Goal: Task Accomplishment & Management: Manage account settings

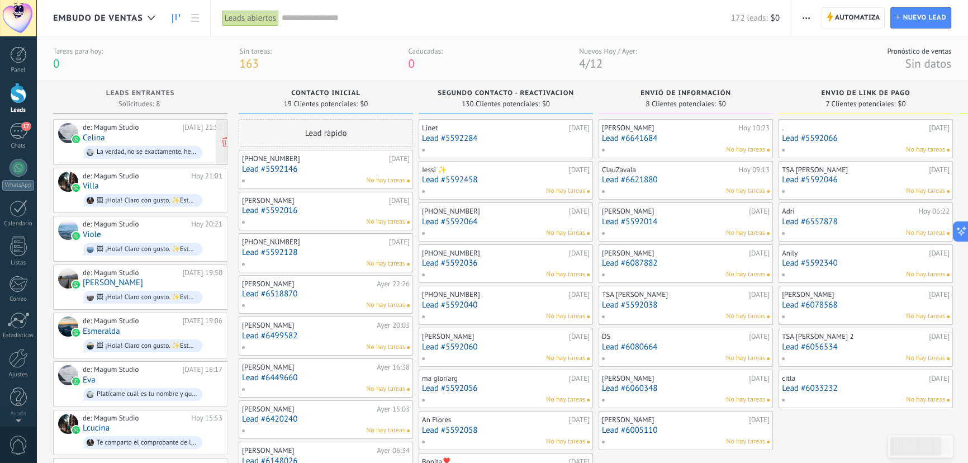
click at [134, 139] on div "de: Magum Studio [DATE] 21:52 [PERSON_NAME] La verdad, no se exactamente, he te…" at bounding box center [153, 142] width 140 height 38
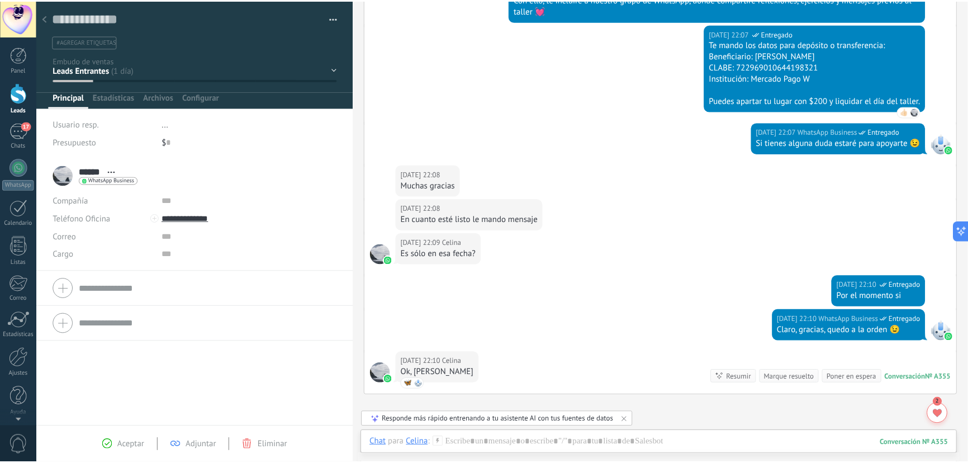
scroll to position [482, 0]
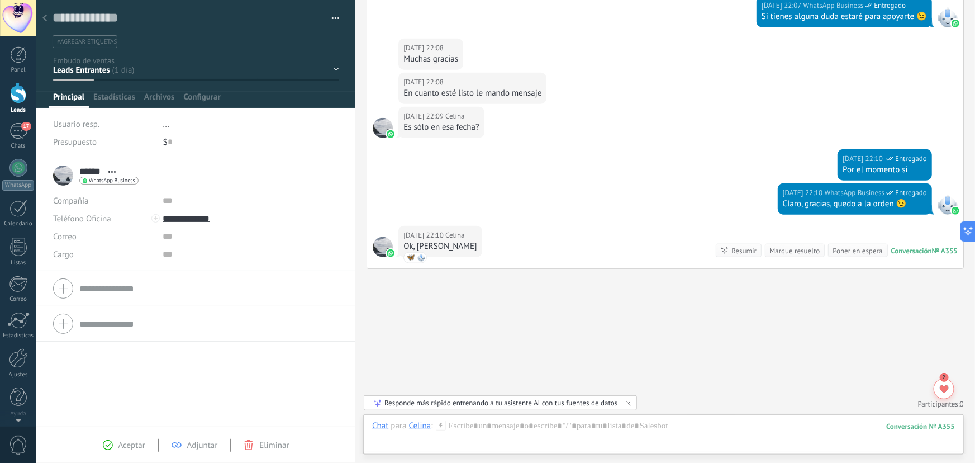
click at [43, 21] on icon at bounding box center [44, 18] width 4 height 7
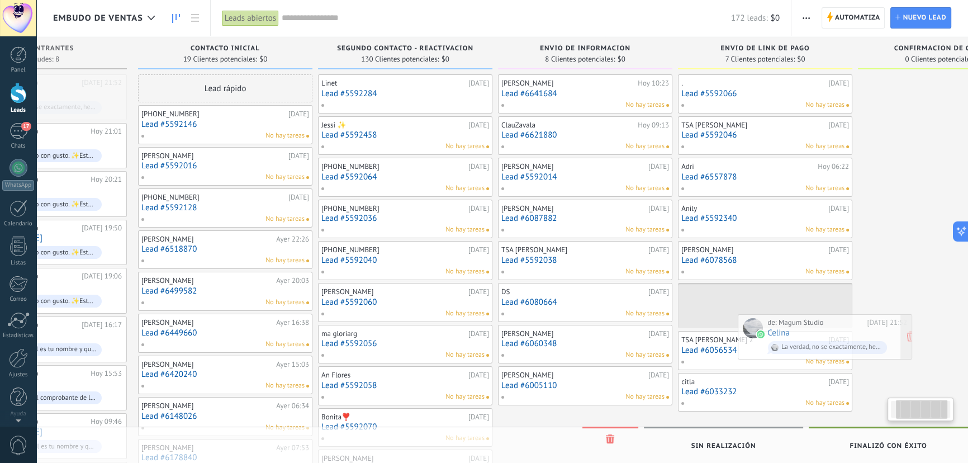
scroll to position [0, 109]
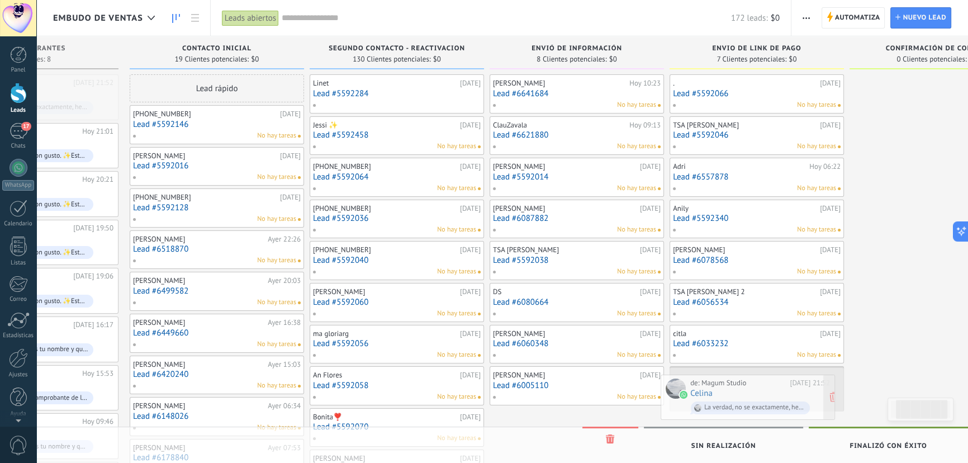
drag, startPoint x: 134, startPoint y: 88, endPoint x: 742, endPoint y: 387, distance: 677.2
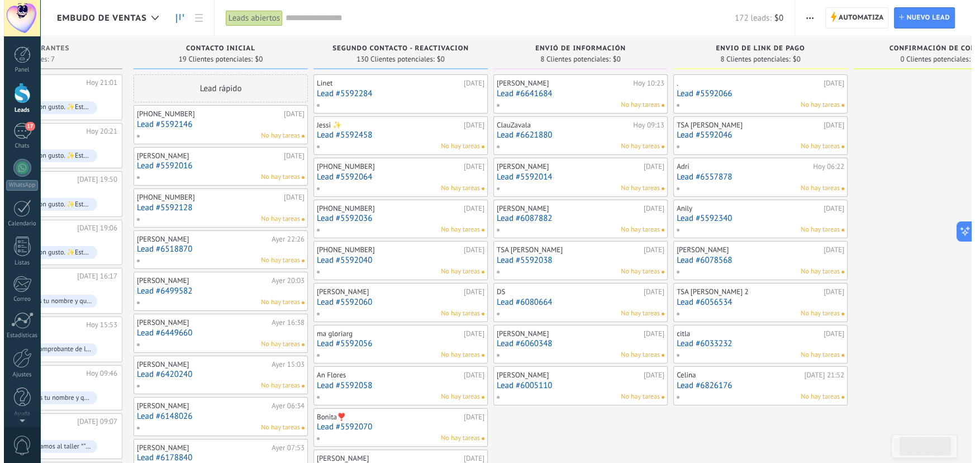
scroll to position [0, 0]
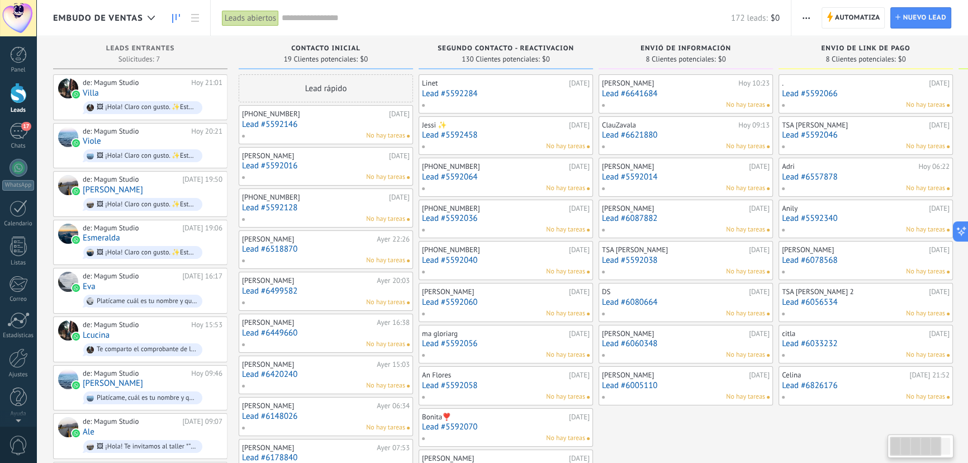
drag, startPoint x: 690, startPoint y: 431, endPoint x: 967, endPoint y: 435, distance: 277.2
click at [155, 95] on div "de: Magum Studio [DATE] 21:01 Villa 🖼 ¡Hola! Claro con gusto. ✨Este será un esp…" at bounding box center [153, 97] width 140 height 38
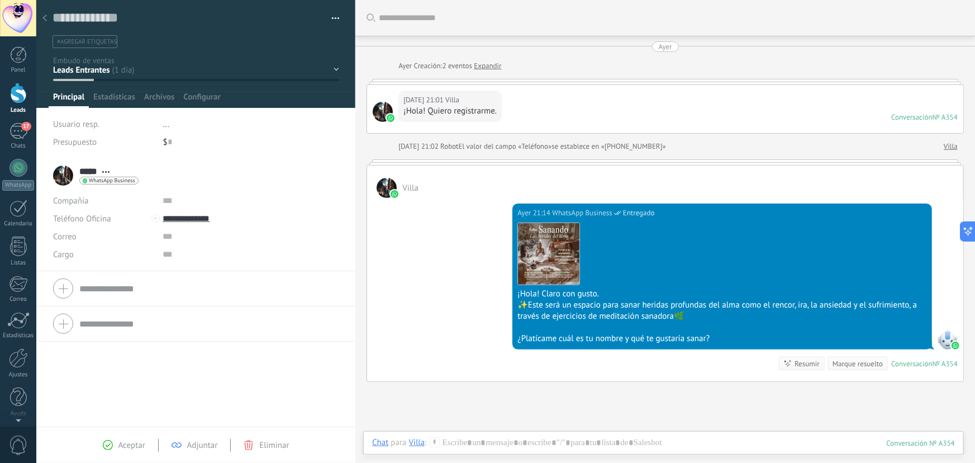
click at [39, 16] on div at bounding box center [45, 19] width 16 height 22
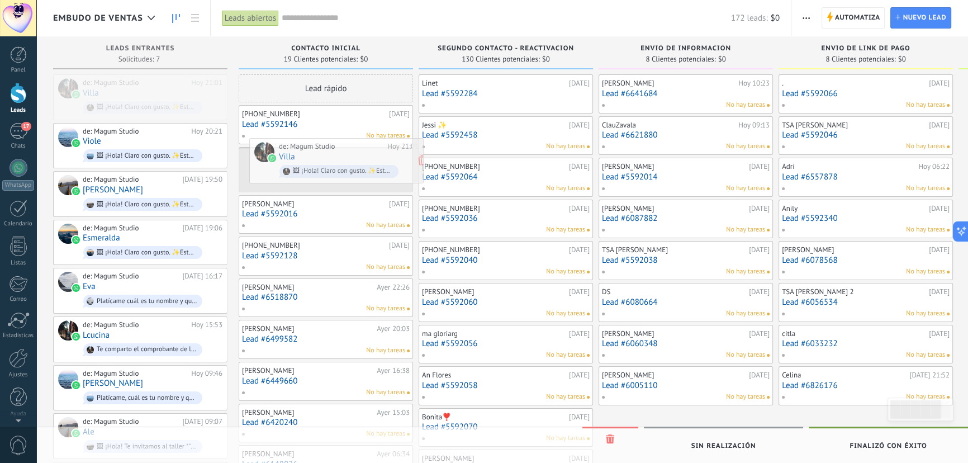
drag, startPoint x: 105, startPoint y: 94, endPoint x: 301, endPoint y: 158, distance: 206.2
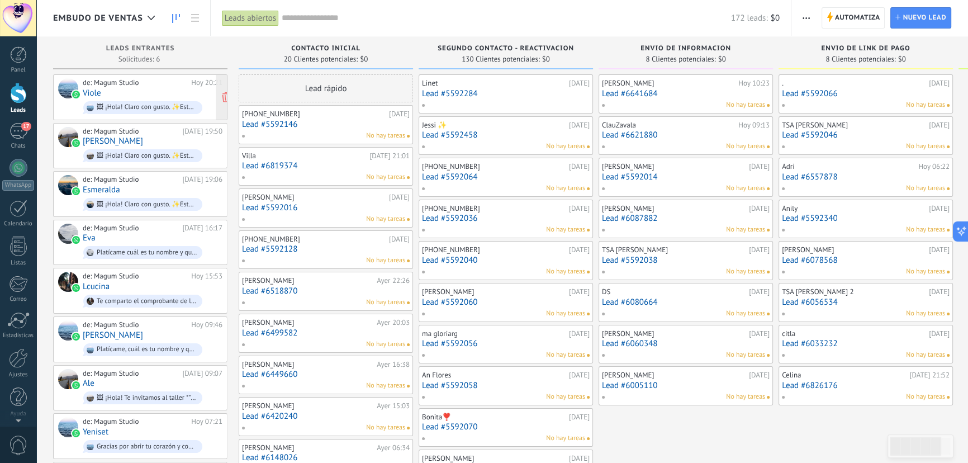
click at [127, 92] on div "de: Magum Studio [DATE] 20:21 Viole 🖼 ¡Hola! Claro con gusto. ✨Este será un esp…" at bounding box center [153, 97] width 140 height 38
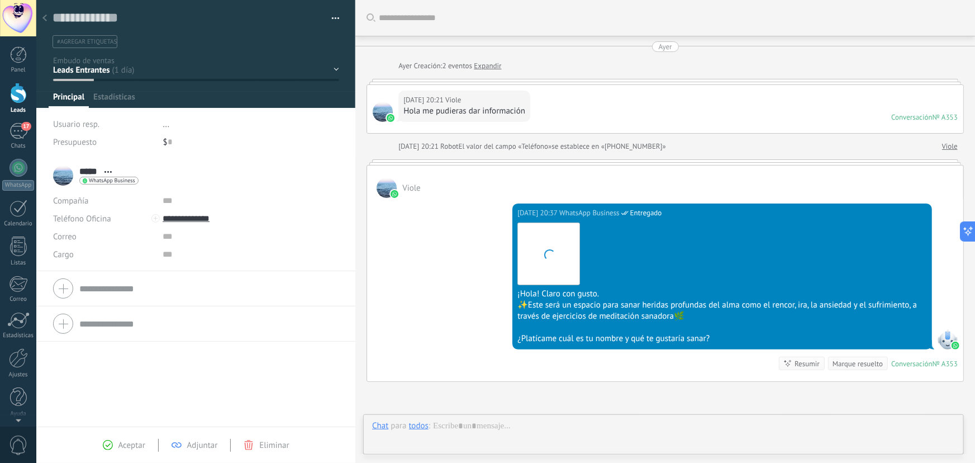
scroll to position [17, 0]
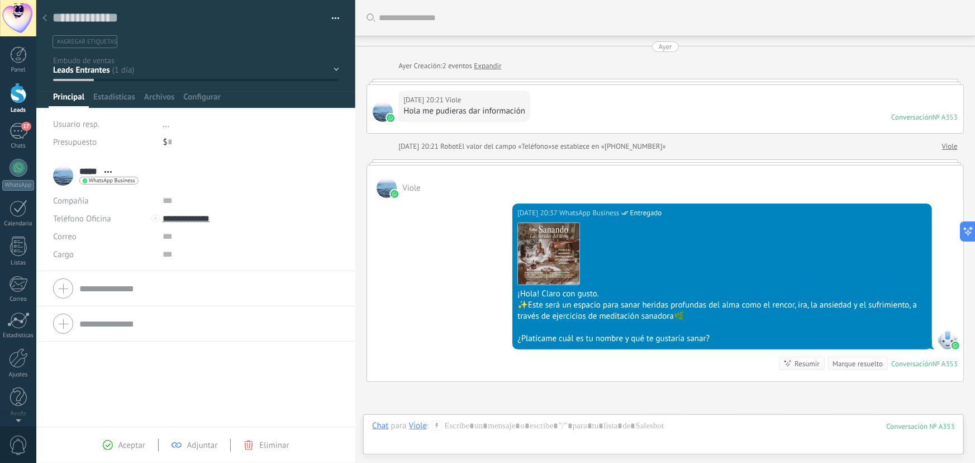
click at [47, 11] on div at bounding box center [45, 19] width 16 height 22
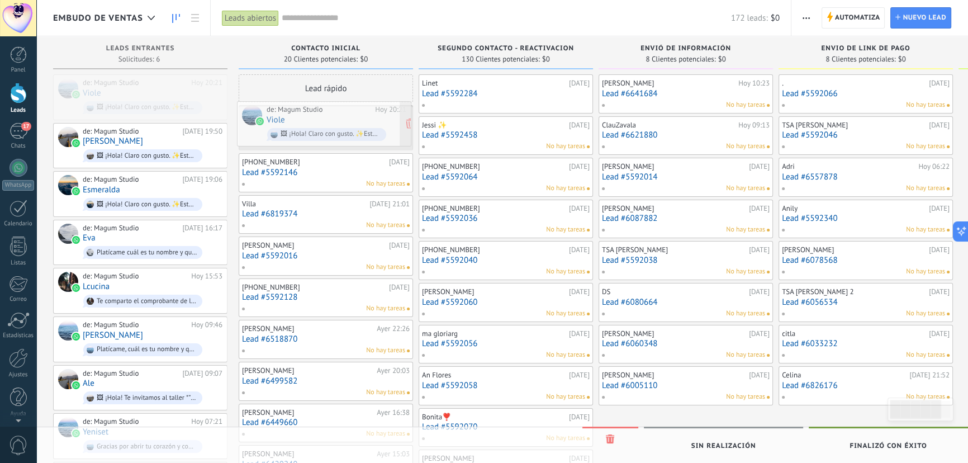
drag, startPoint x: 119, startPoint y: 96, endPoint x: 303, endPoint y: 123, distance: 185.8
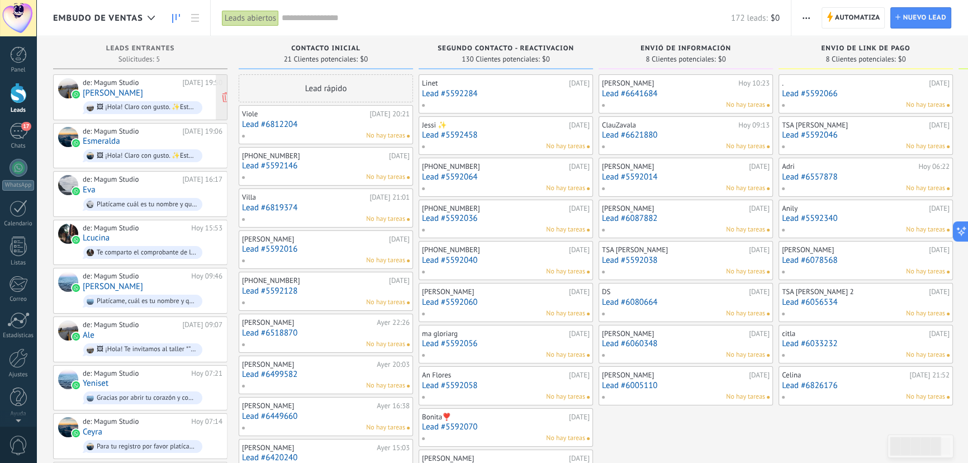
click at [131, 99] on span "🖼 ¡Hola! Claro con gusto. ✨Este será un espacio para sanar heridas profundas de…" at bounding box center [153, 107] width 140 height 17
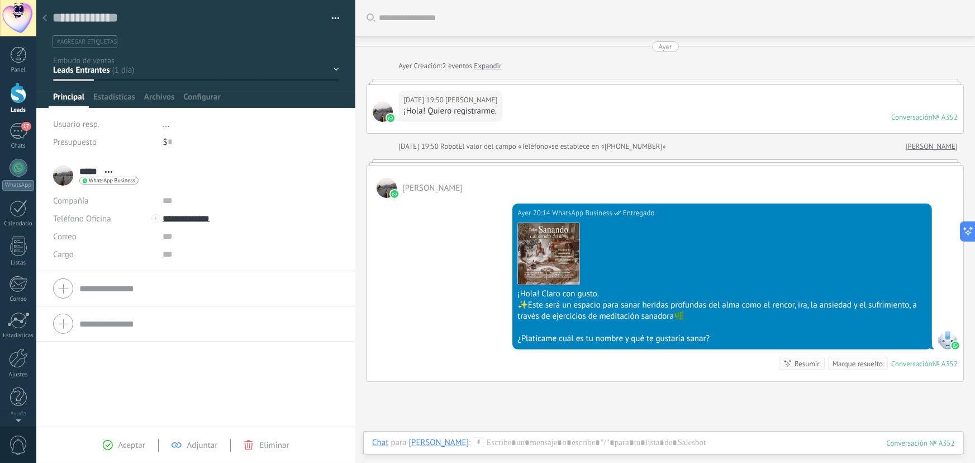
click at [47, 15] on div at bounding box center [45, 19] width 16 height 22
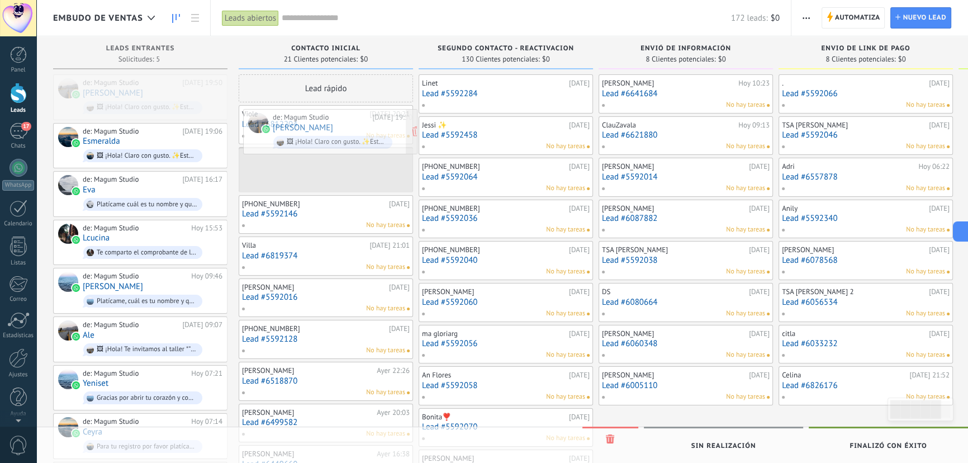
drag, startPoint x: 108, startPoint y: 93, endPoint x: 298, endPoint y: 127, distance: 193.1
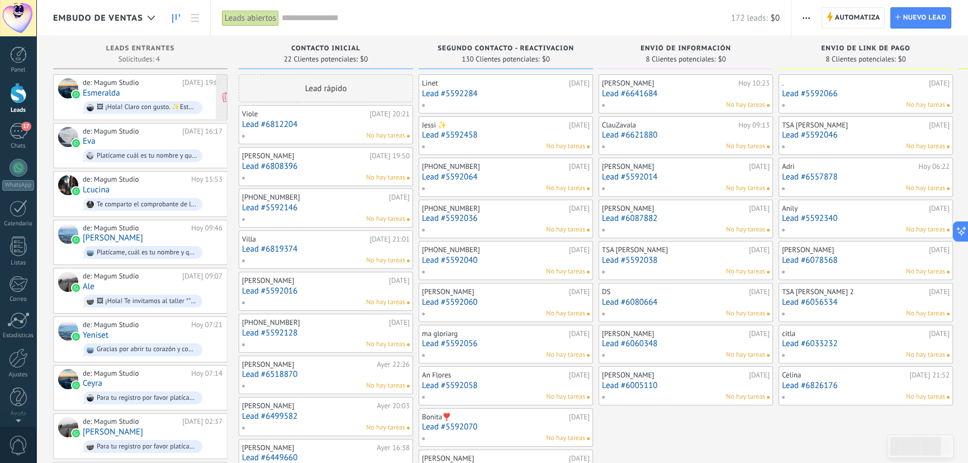
click at [137, 95] on div "de: Magum Studio [DATE] 19:06 [PERSON_NAME] 🖼 ¡Hola! Claro con gusto. ✨Este ser…" at bounding box center [153, 97] width 140 height 38
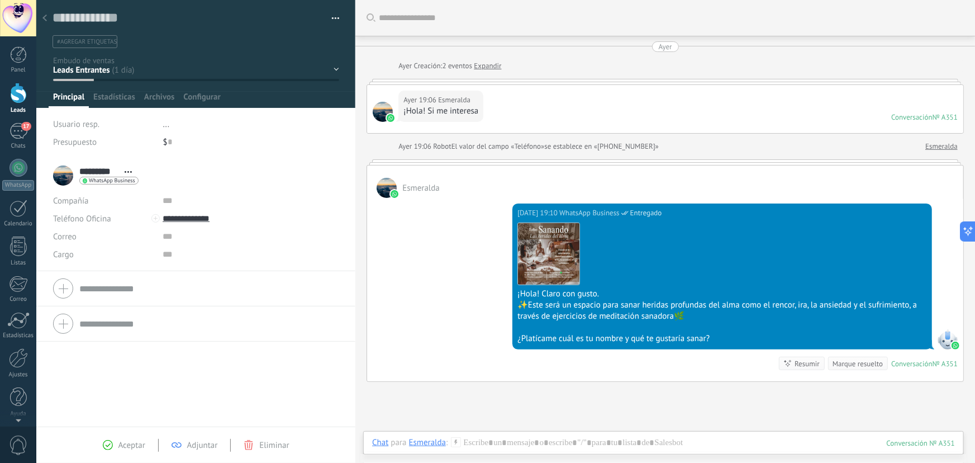
click at [41, 22] on div at bounding box center [45, 19] width 16 height 22
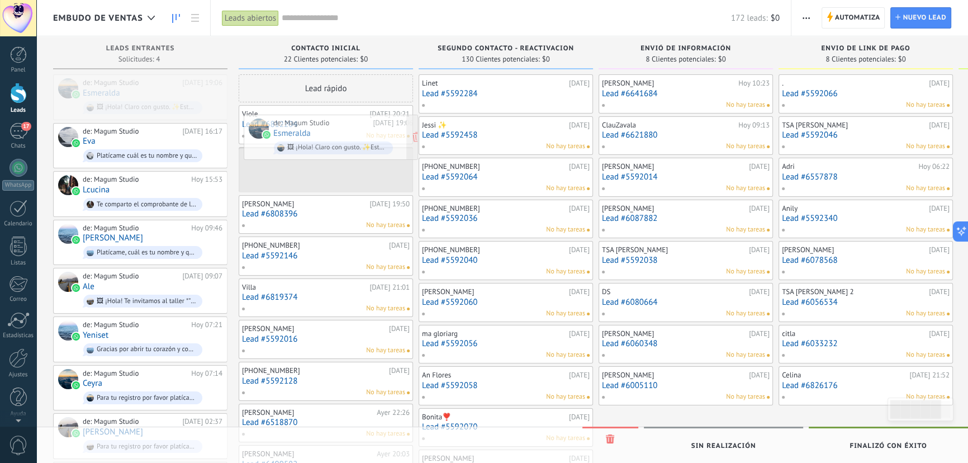
drag, startPoint x: 105, startPoint y: 93, endPoint x: 296, endPoint y: 133, distance: 194.7
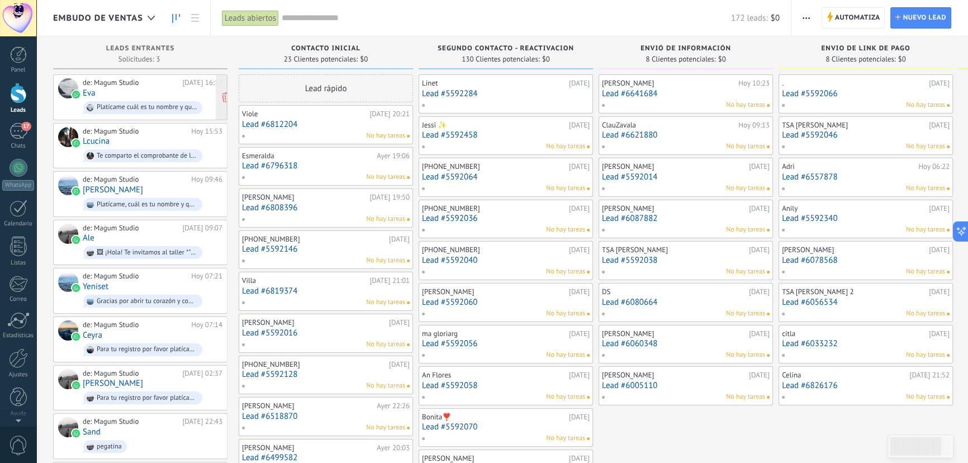
click at [122, 84] on div "de: Magum Studio" at bounding box center [131, 82] width 96 height 9
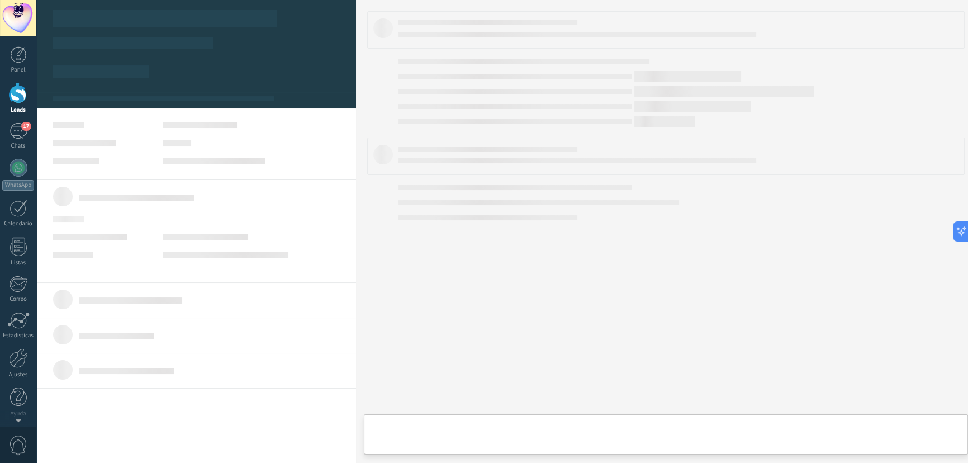
click at [122, 84] on body ".abccls-1,.abccls-2{fill-rule:evenodd}.abccls-2{fill:#fff} .abfcls-1{fill:none}…" at bounding box center [484, 231] width 968 height 463
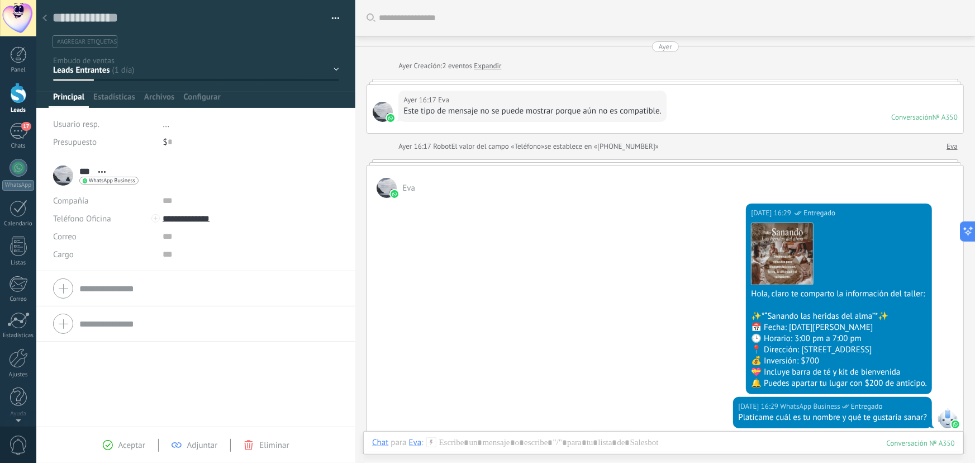
click at [41, 15] on div at bounding box center [45, 19] width 16 height 22
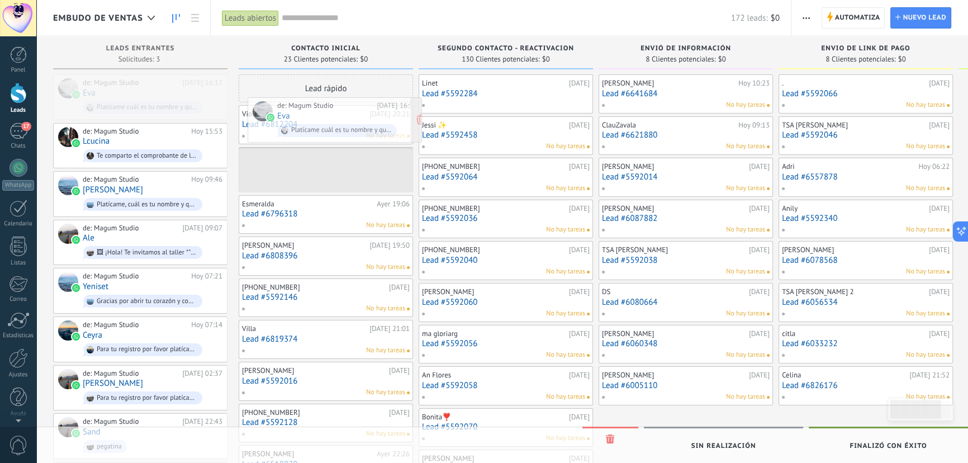
drag, startPoint x: 87, startPoint y: 95, endPoint x: 281, endPoint y: 118, distance: 195.2
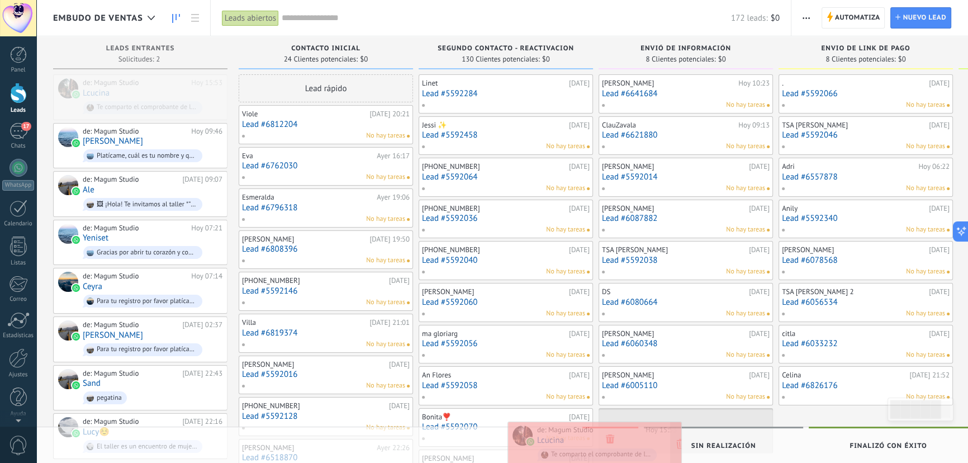
drag, startPoint x: 155, startPoint y: 94, endPoint x: 610, endPoint y: 441, distance: 571.6
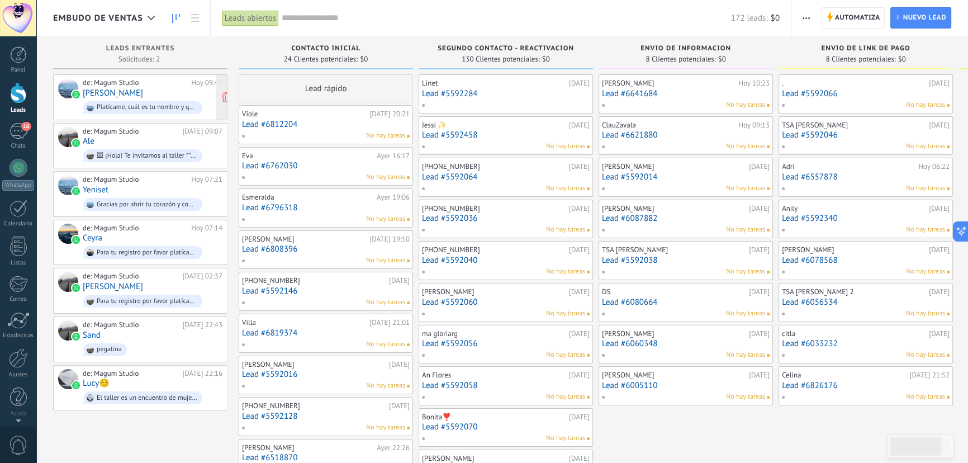
click at [150, 92] on div "de: Magum Studio [DATE] 09:46 [PERSON_NAME]me, cuál es tu nombre y que te gusta…" at bounding box center [153, 97] width 140 height 38
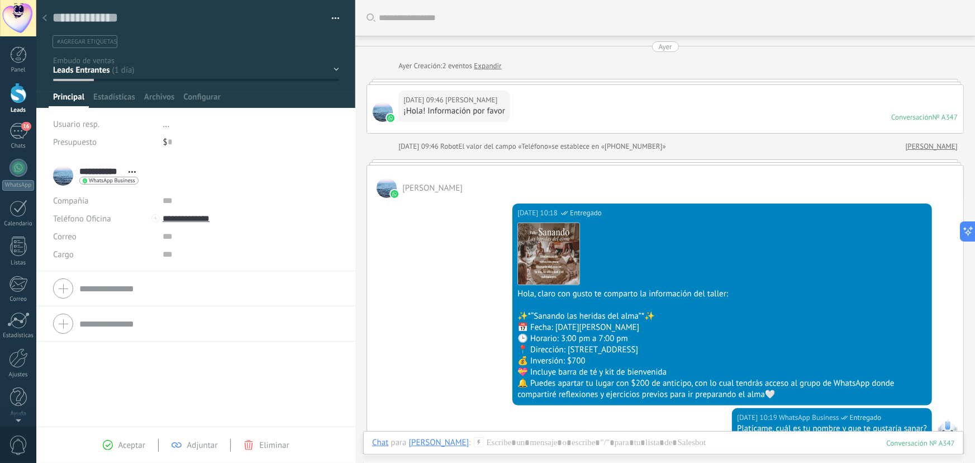
click at [45, 16] on use at bounding box center [44, 18] width 4 height 7
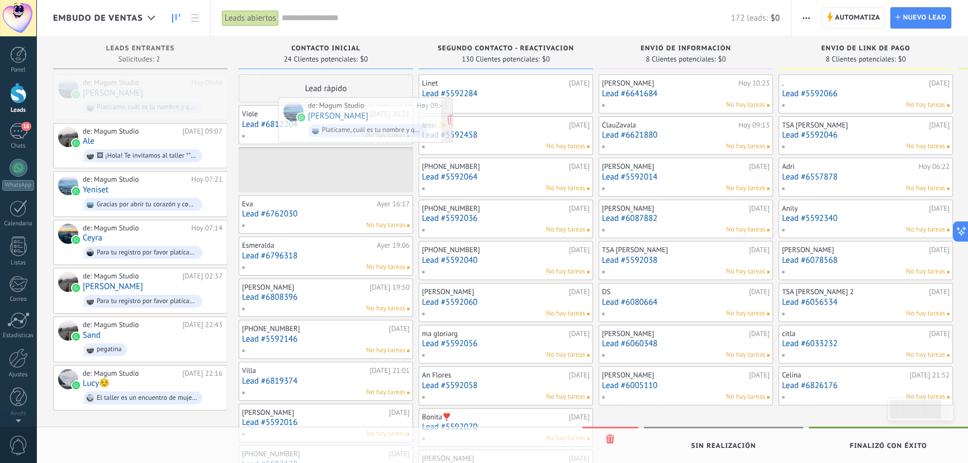
drag, startPoint x: 108, startPoint y: 94, endPoint x: 333, endPoint y: 117, distance: 226.3
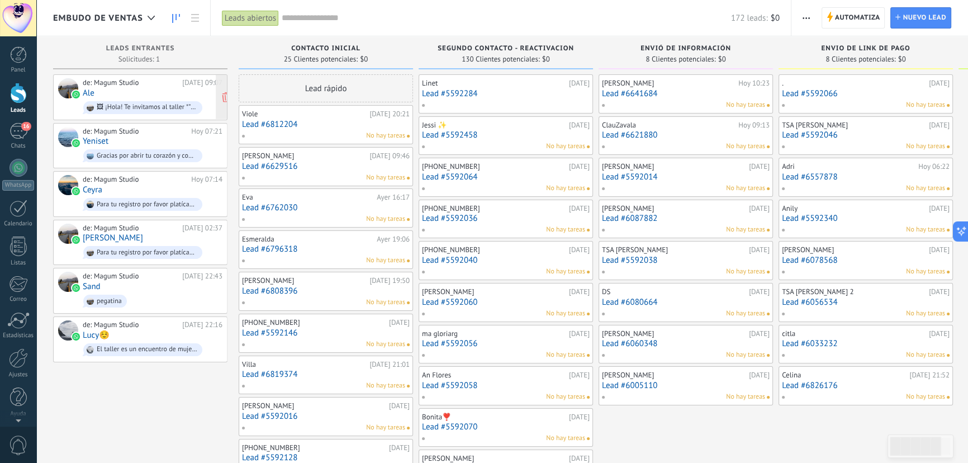
click at [156, 96] on div "de: Magum Studio [DATE] 09:07 Ale 🖼 ¡Hola! Te invitamos al taller *”Sanando las…" at bounding box center [153, 97] width 140 height 38
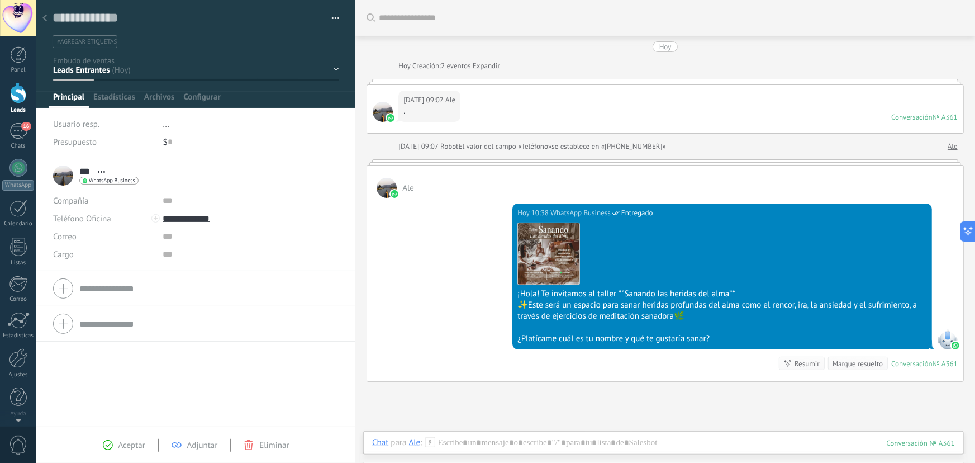
click at [44, 21] on icon at bounding box center [44, 18] width 4 height 7
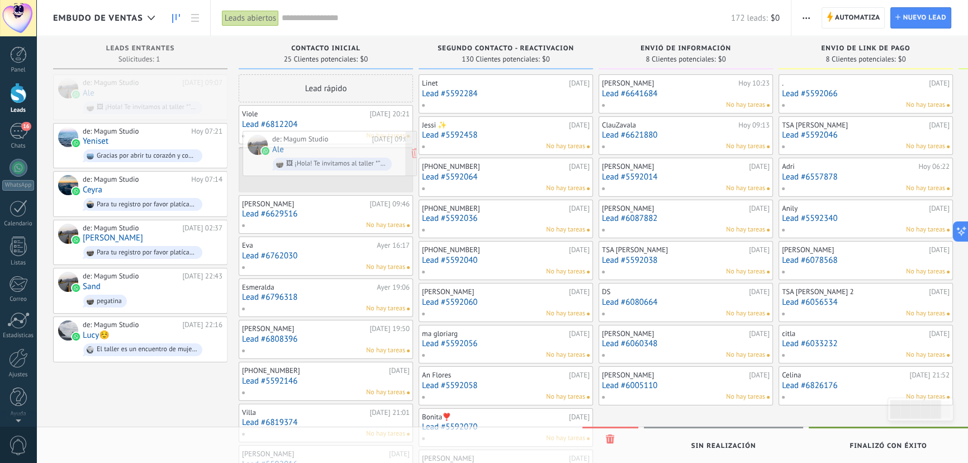
drag, startPoint x: 118, startPoint y: 97, endPoint x: 307, endPoint y: 154, distance: 197.6
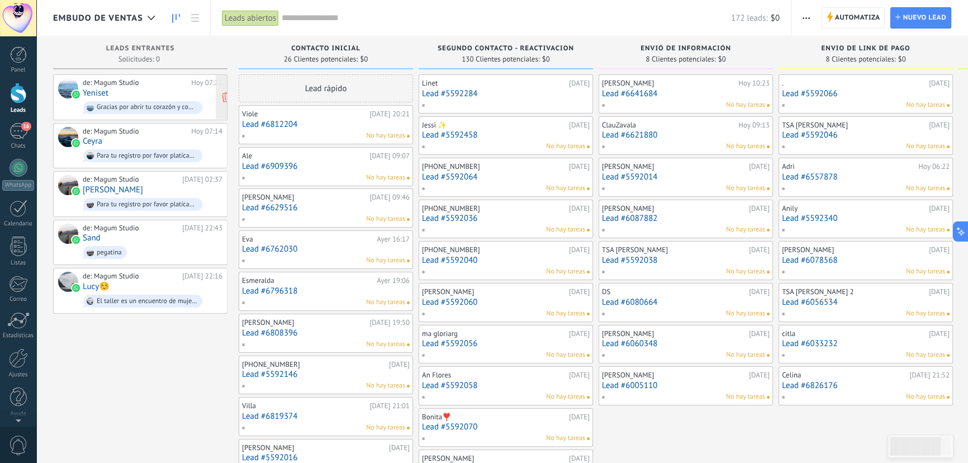
click at [146, 101] on div "Gracias por abrir tu corazón y compartirme esto 🌸. Entiendo lo importante que e…" at bounding box center [142, 107] width 119 height 13
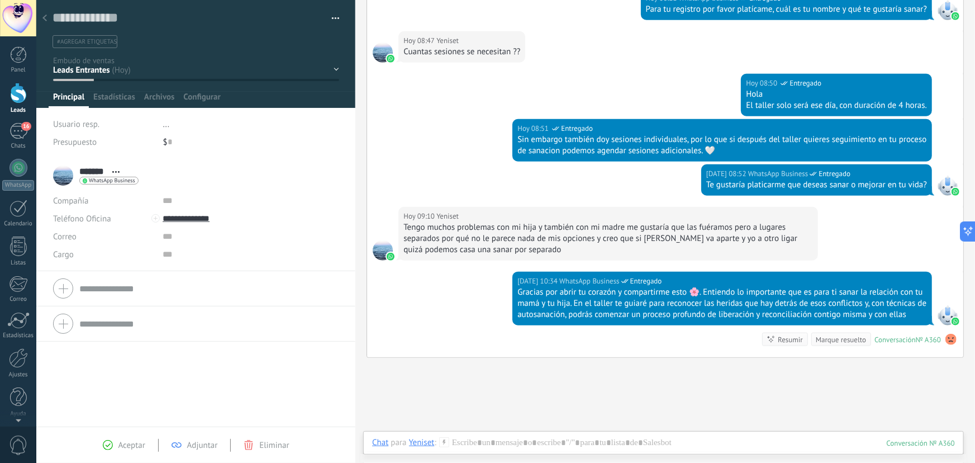
scroll to position [458, 0]
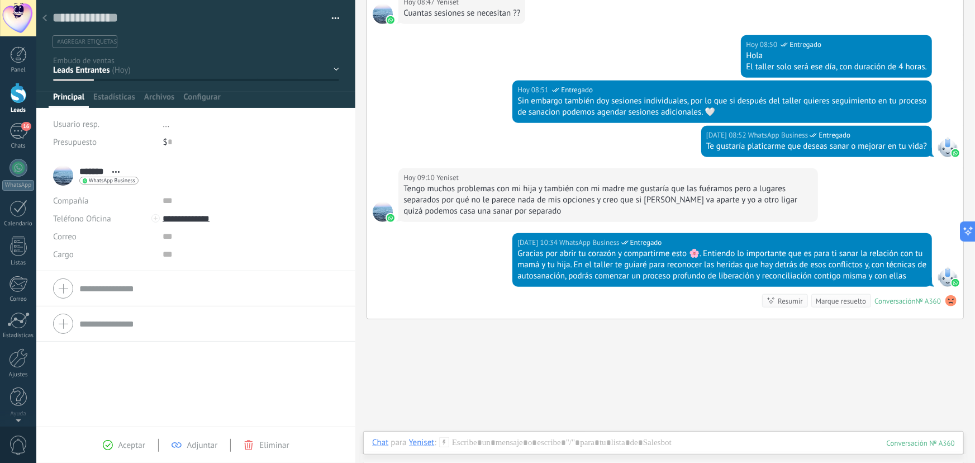
click at [47, 17] on div at bounding box center [45, 19] width 16 height 22
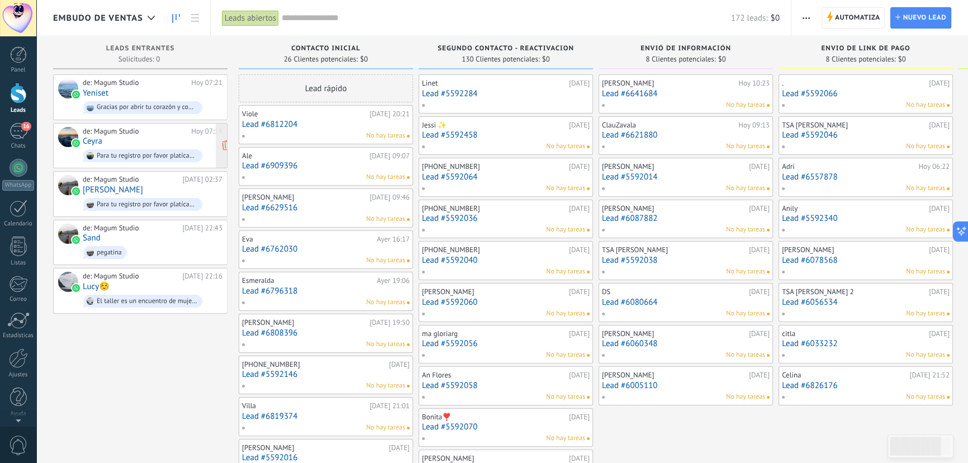
click at [142, 143] on div "de: Magum Studio [DATE] 07:14 Ceyra Para tu registro por favor platícame, cuál …" at bounding box center [153, 146] width 140 height 38
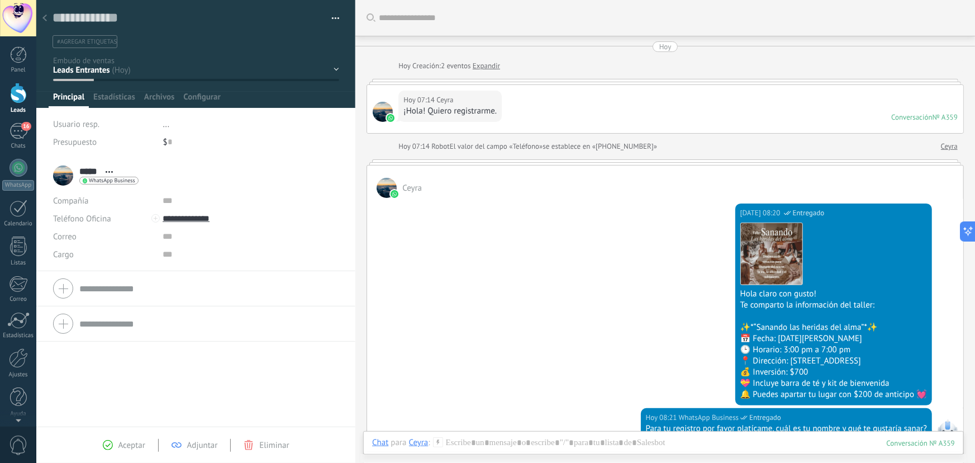
click at [45, 22] on div at bounding box center [45, 19] width 16 height 22
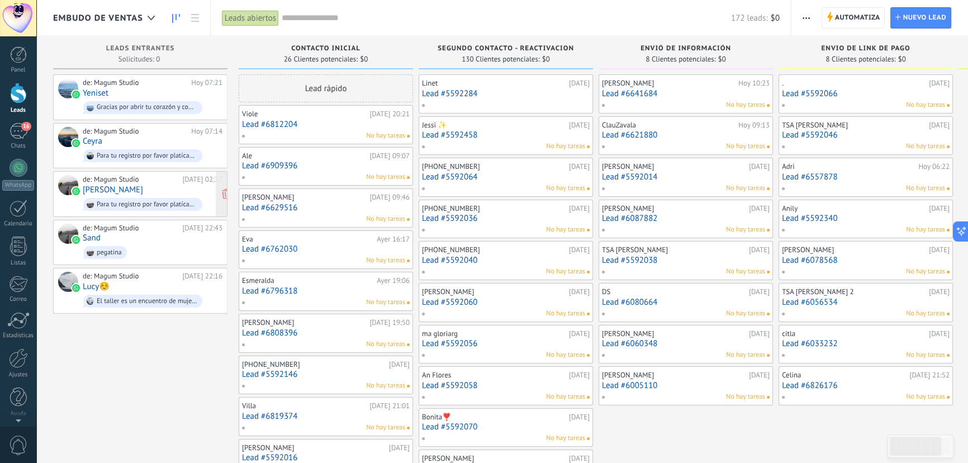
click at [166, 190] on div "de: Magum Studio [DATE] 02:37 [PERSON_NAME] Para tu registro por favor platícam…" at bounding box center [153, 194] width 140 height 38
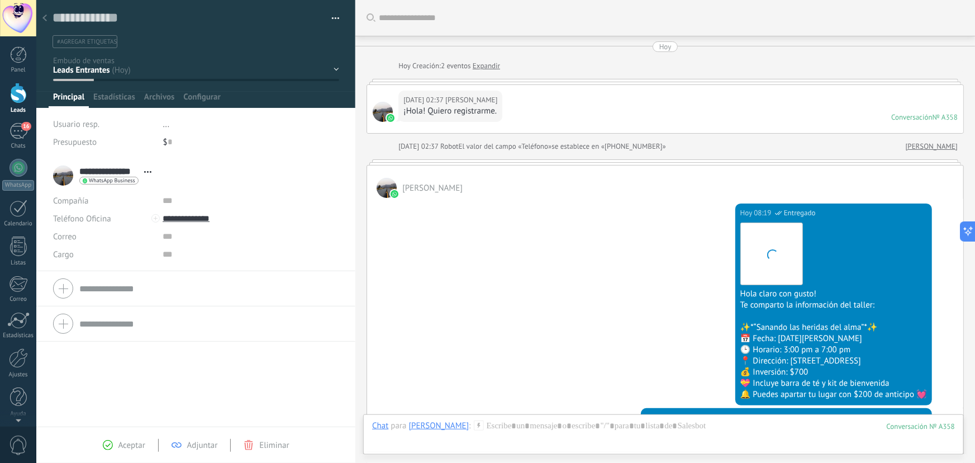
scroll to position [203, 0]
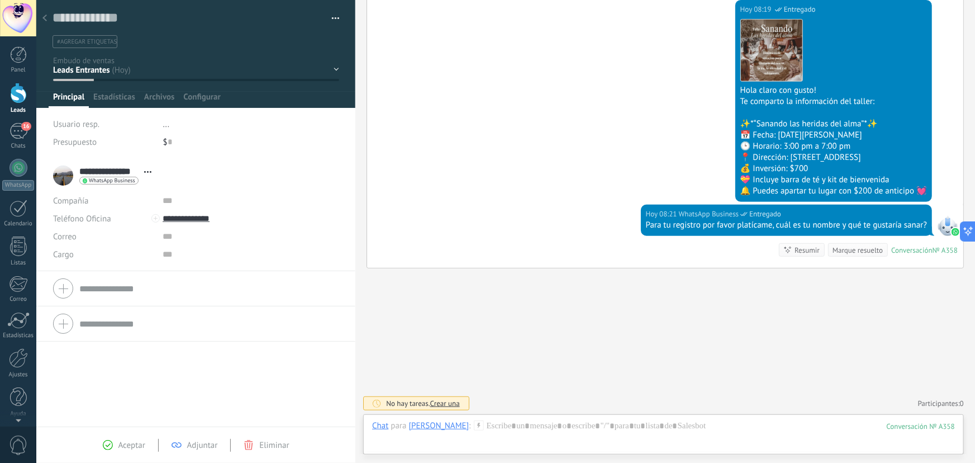
click at [45, 16] on icon at bounding box center [44, 18] width 4 height 7
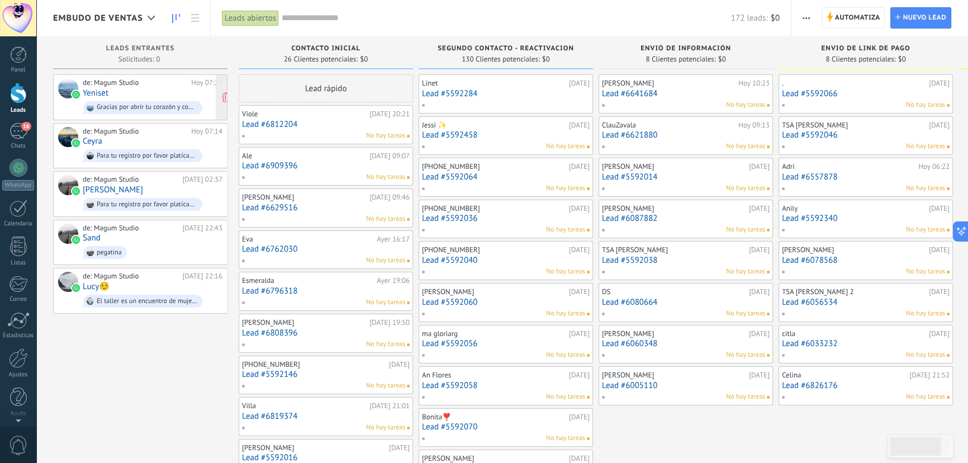
click at [144, 99] on span "Gracias por abrir tu corazón y compartirme esto 🌸. Entiendo lo importante que e…" at bounding box center [153, 107] width 140 height 17
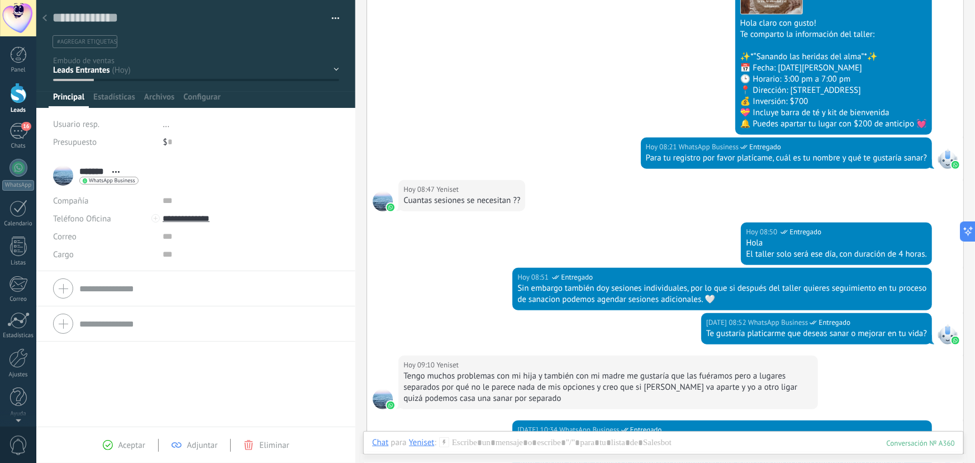
scroll to position [254, 0]
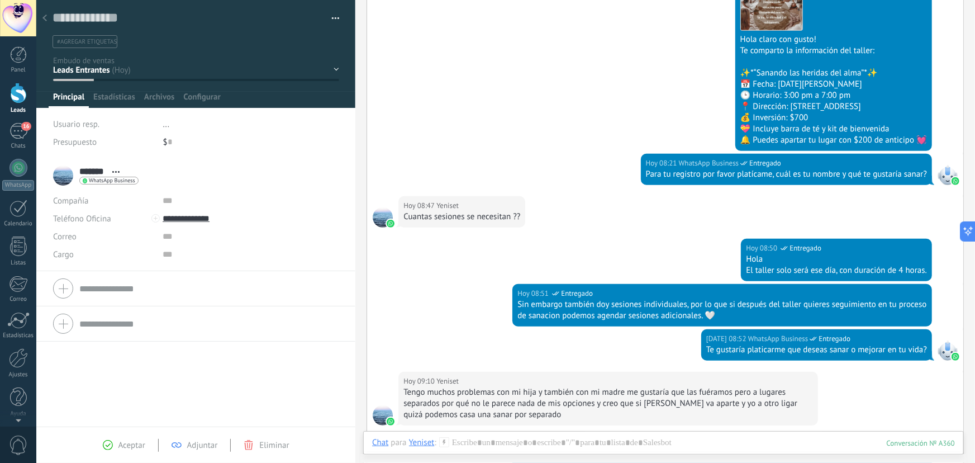
click at [42, 15] on icon at bounding box center [44, 18] width 4 height 7
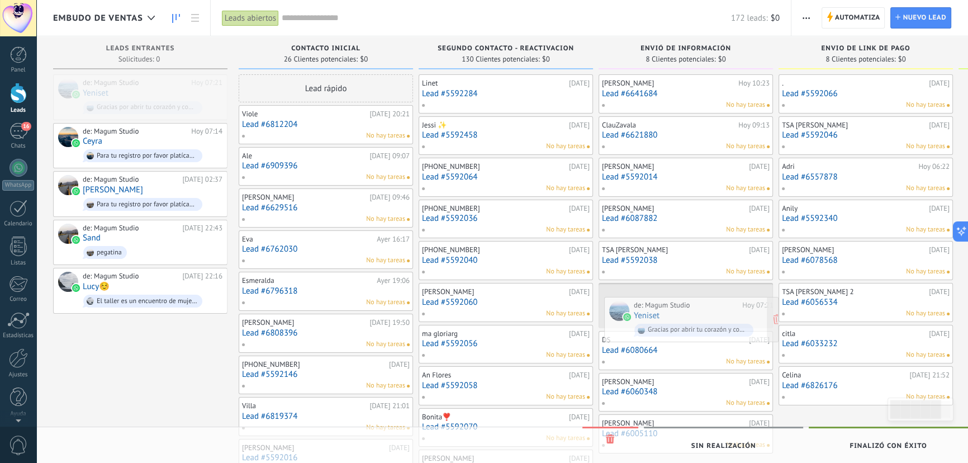
drag, startPoint x: 134, startPoint y: 94, endPoint x: 684, endPoint y: 317, distance: 594.1
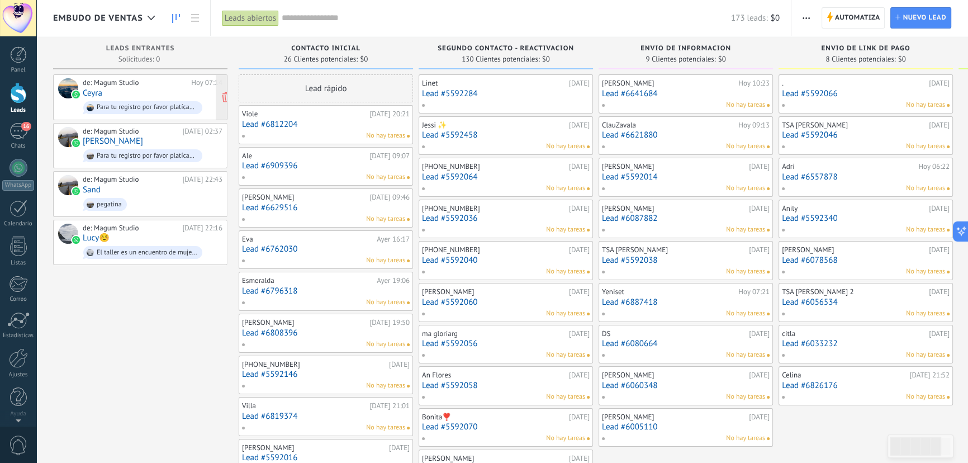
click at [146, 101] on div "Para tu registro por favor platícame, cuál es tu nombre y qué te gustaría sanar?" at bounding box center [142, 107] width 119 height 13
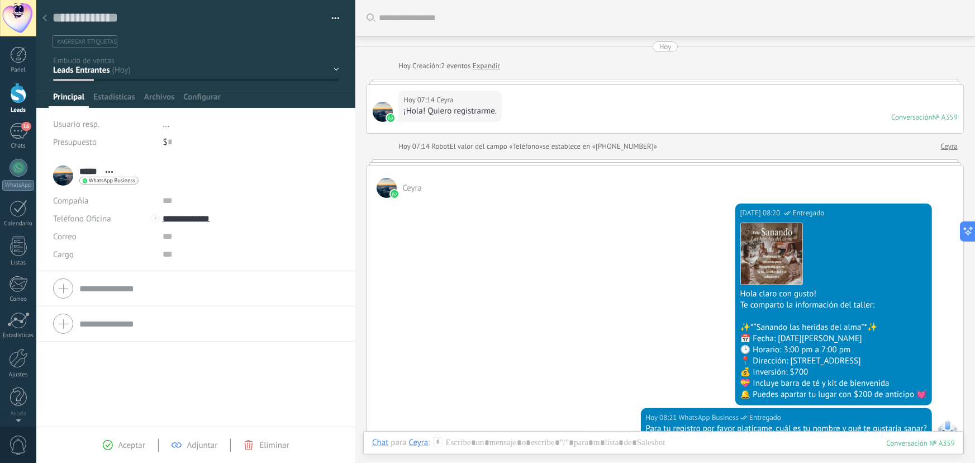
click at [45, 11] on div at bounding box center [45, 19] width 16 height 22
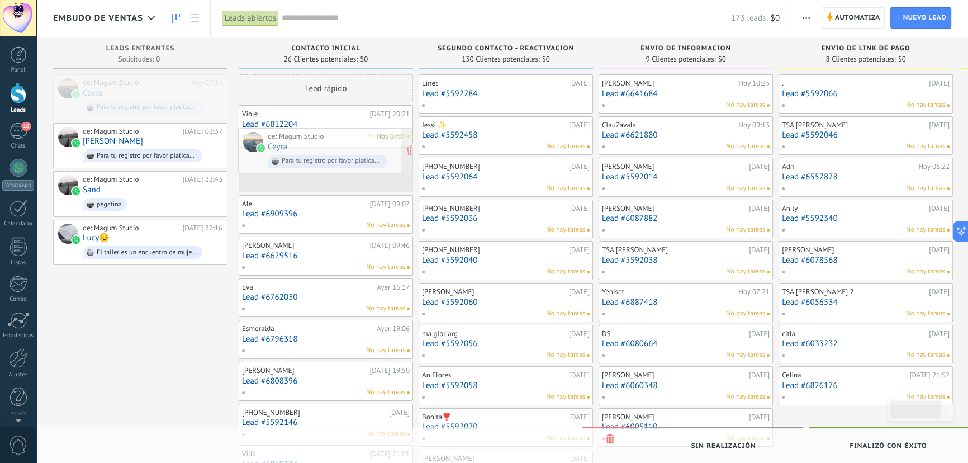
drag, startPoint x: 121, startPoint y: 88, endPoint x: 306, endPoint y: 142, distance: 192.6
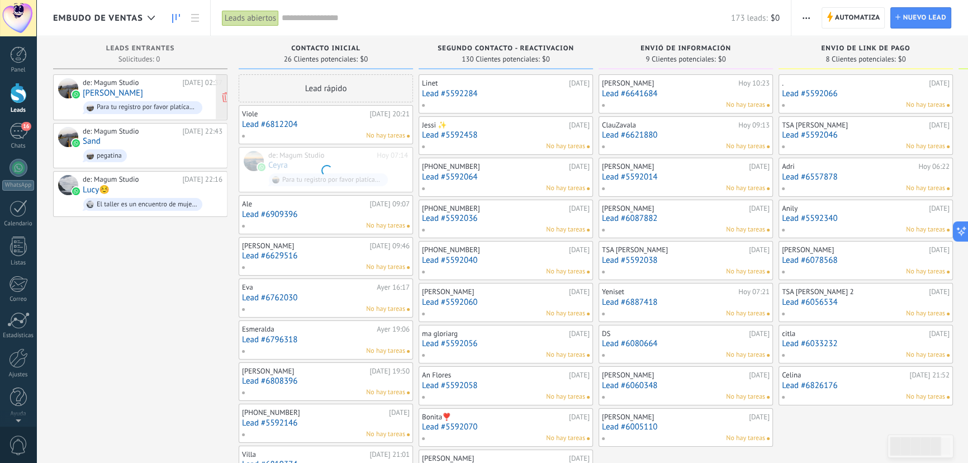
click at [164, 97] on div "de: Magum Studio [DATE] 02:37 [PERSON_NAME] Para tu registro por favor platícam…" at bounding box center [153, 97] width 140 height 38
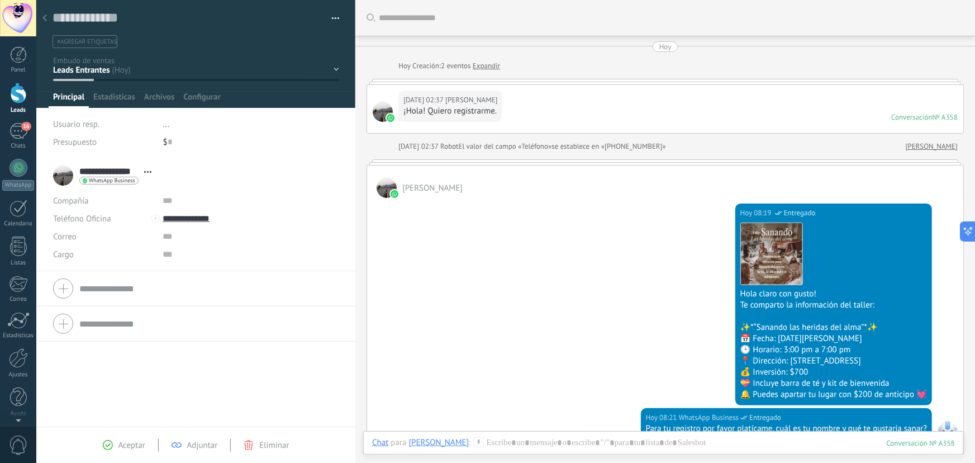
scroll to position [203, 0]
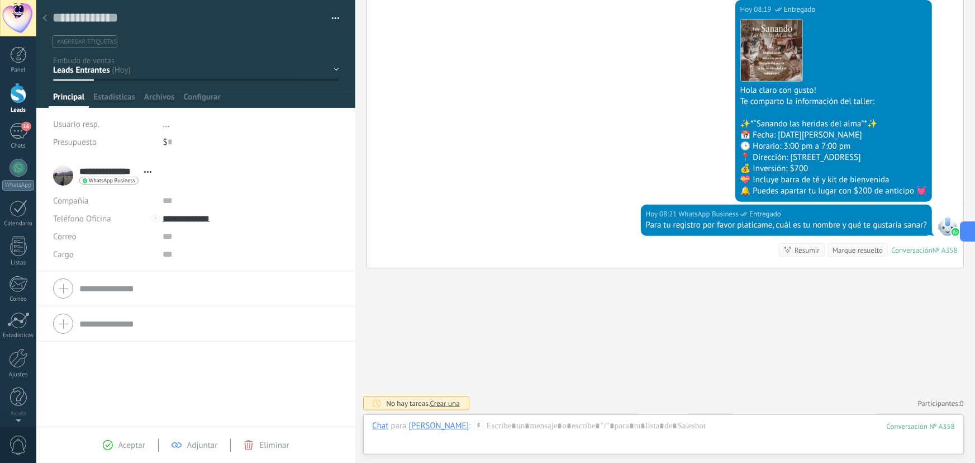
click at [44, 18] on use at bounding box center [44, 18] width 4 height 7
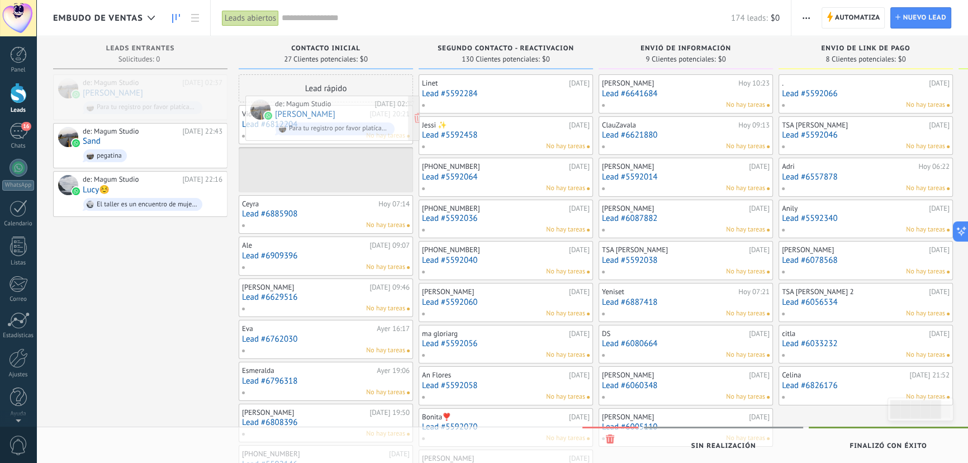
drag, startPoint x: 153, startPoint y: 93, endPoint x: 345, endPoint y: 114, distance: 193.4
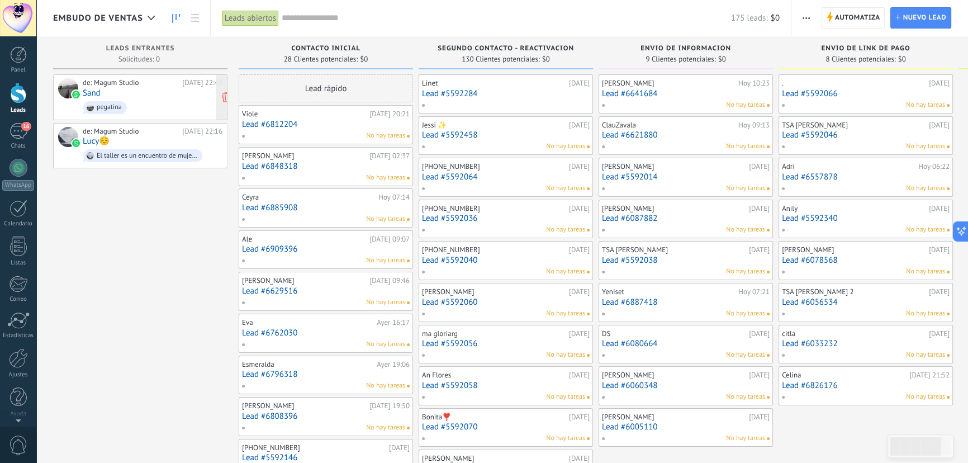
click at [169, 107] on span "pegatina" at bounding box center [153, 107] width 140 height 17
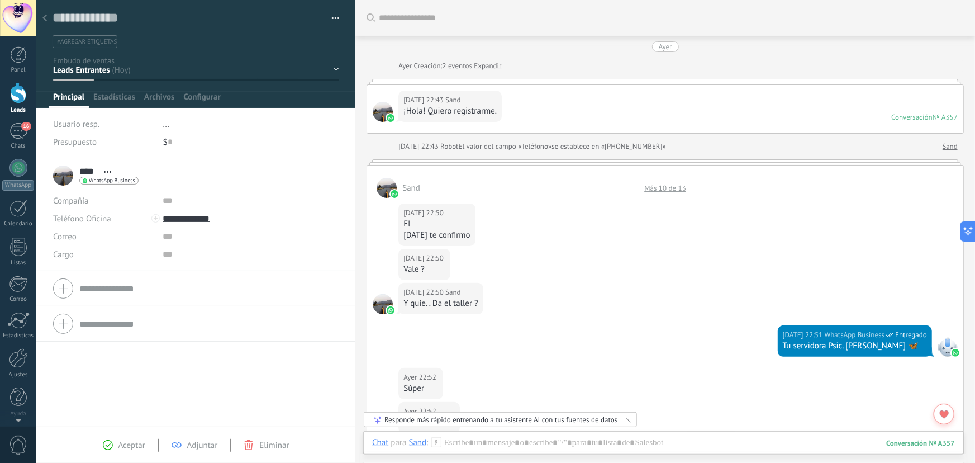
click at [683, 184] on div "Más 10 de 13" at bounding box center [665, 187] width 53 height 9
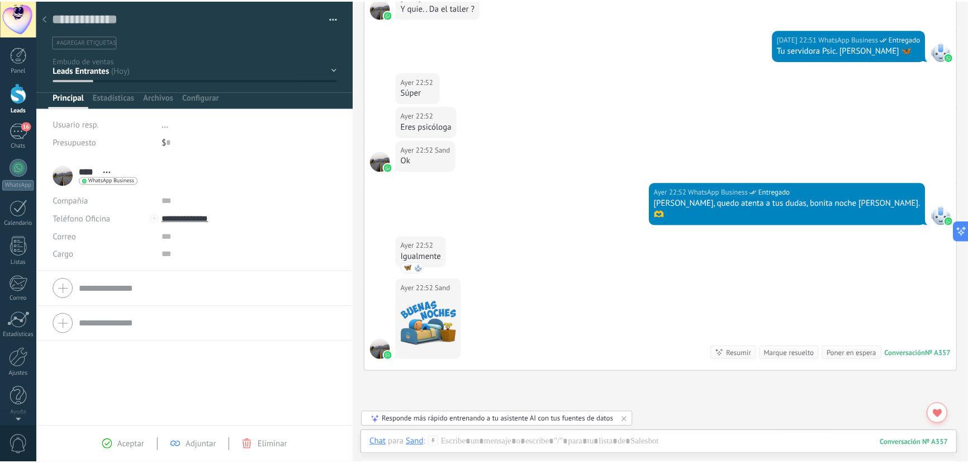
scroll to position [849, 0]
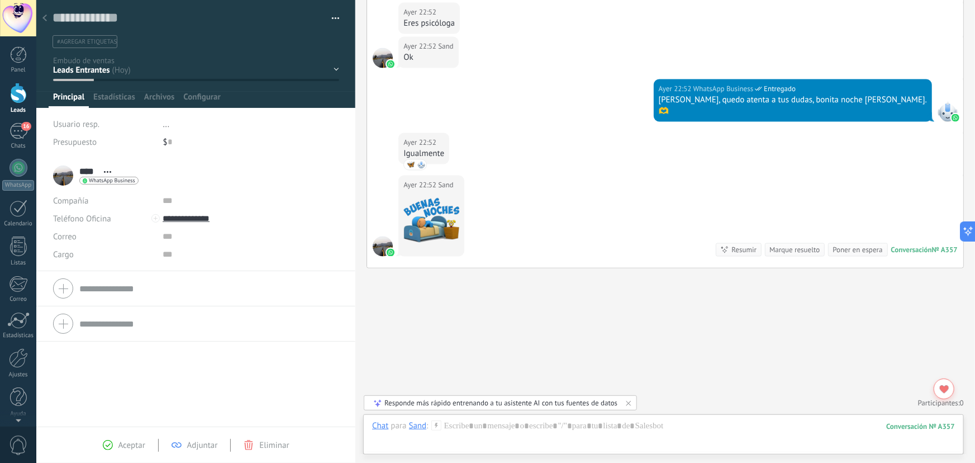
click at [50, 19] on div at bounding box center [45, 19] width 16 height 22
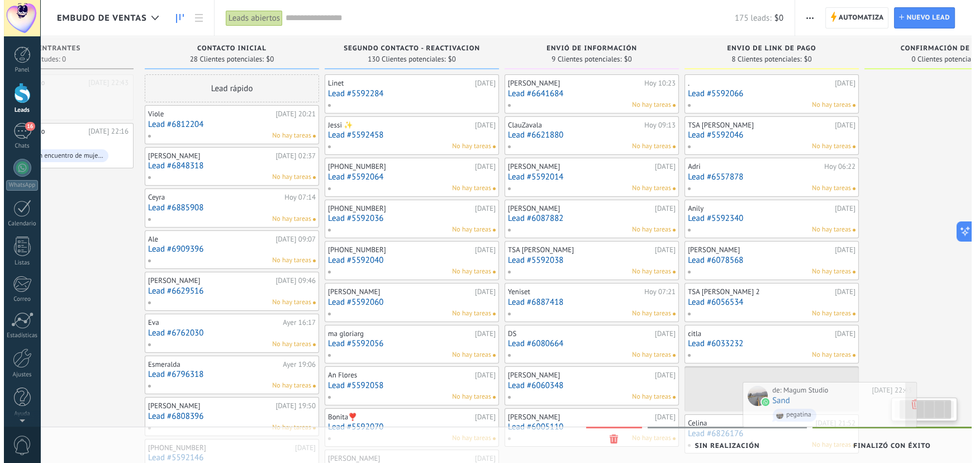
scroll to position [0, 112]
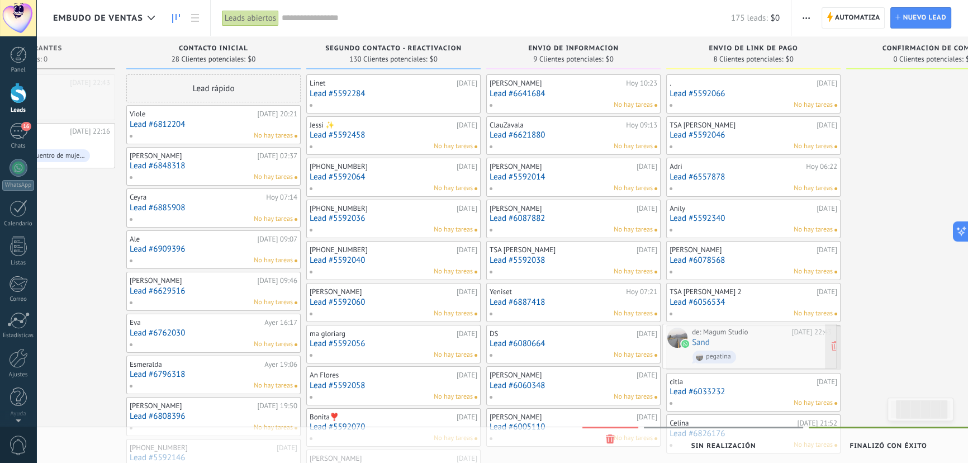
drag, startPoint x: 134, startPoint y: 95, endPoint x: 743, endPoint y: 341, distance: 657.0
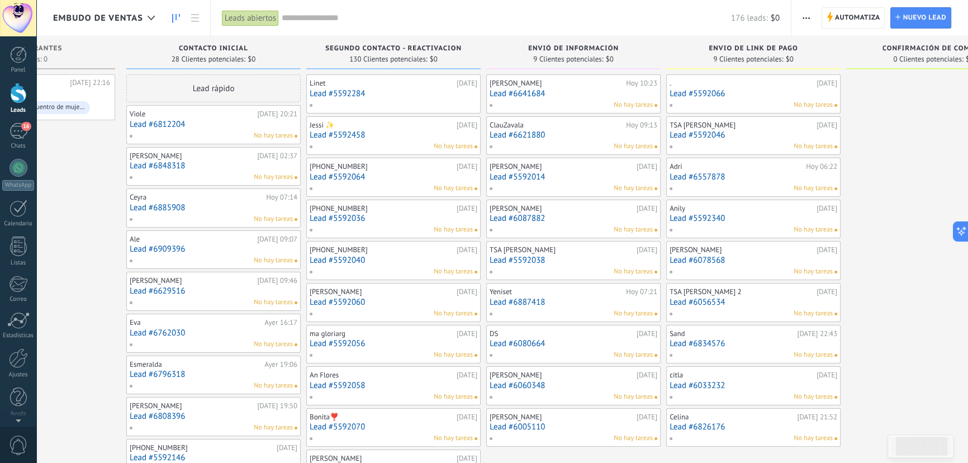
click at [730, 339] on link "Lead #6834576" at bounding box center [753, 343] width 168 height 9
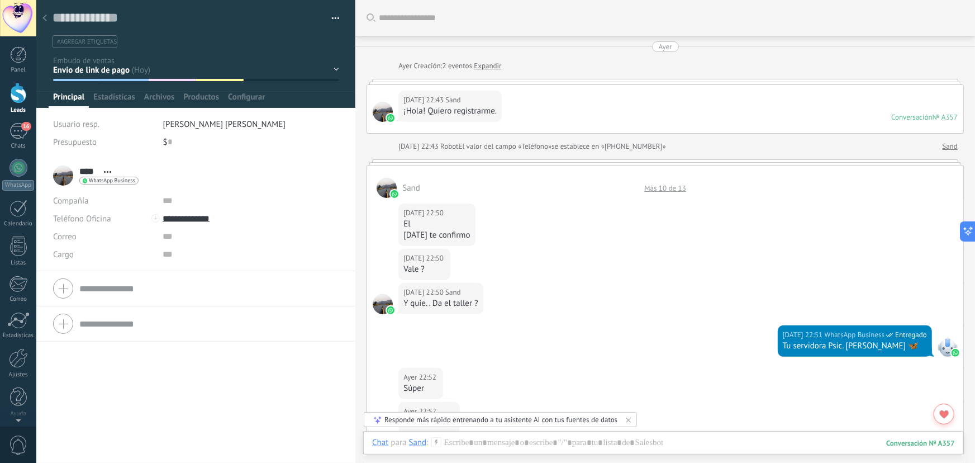
click at [652, 190] on div "Más 10 de 13" at bounding box center [665, 187] width 53 height 9
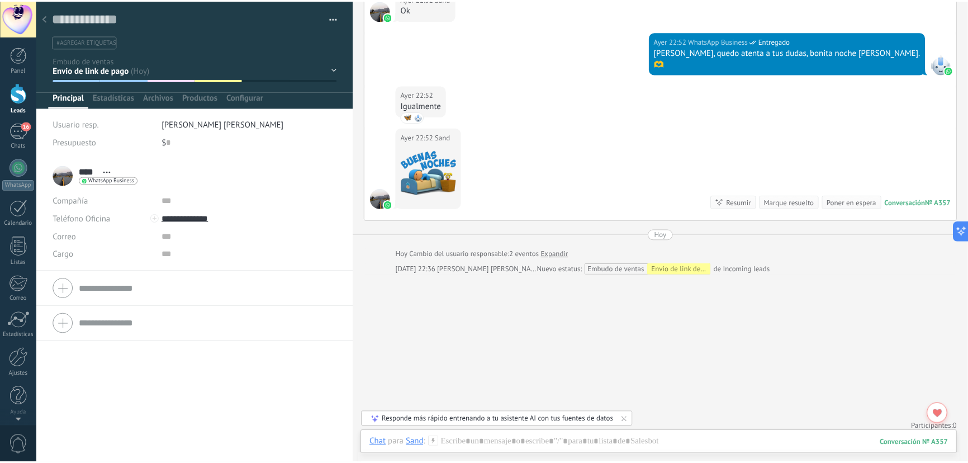
scroll to position [903, 0]
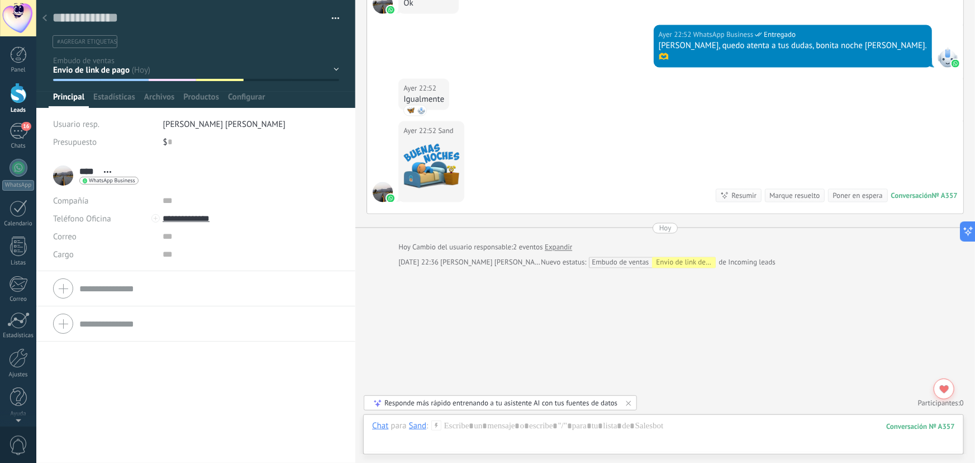
click at [43, 16] on icon at bounding box center [44, 18] width 4 height 7
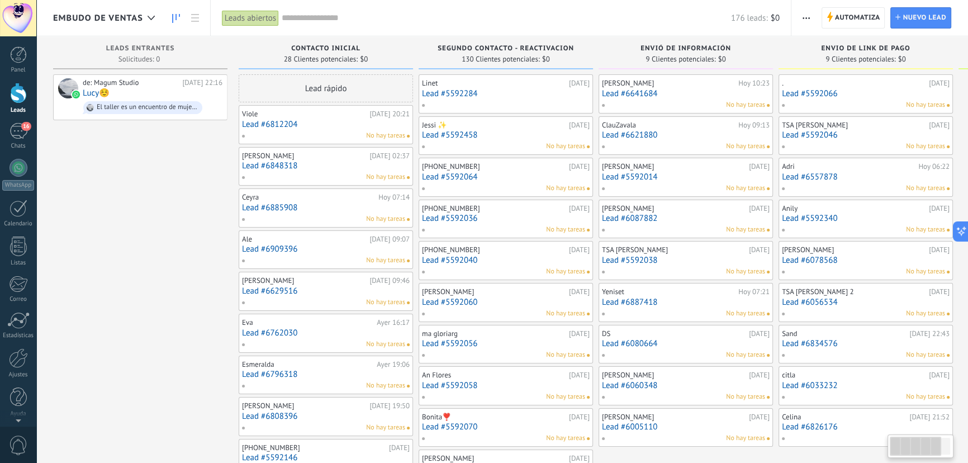
drag, startPoint x: 60, startPoint y: 380, endPoint x: 256, endPoint y: 186, distance: 275.8
click at [148, 96] on div "de: Magum Studio [DATE] 22:16 [PERSON_NAME]☺️ El taller es un encuentro de muje…" at bounding box center [153, 97] width 140 height 38
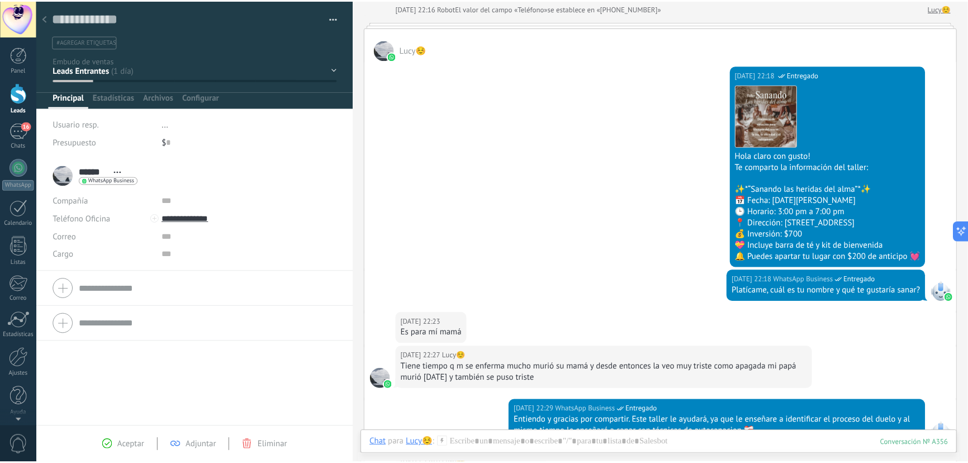
scroll to position [152, 0]
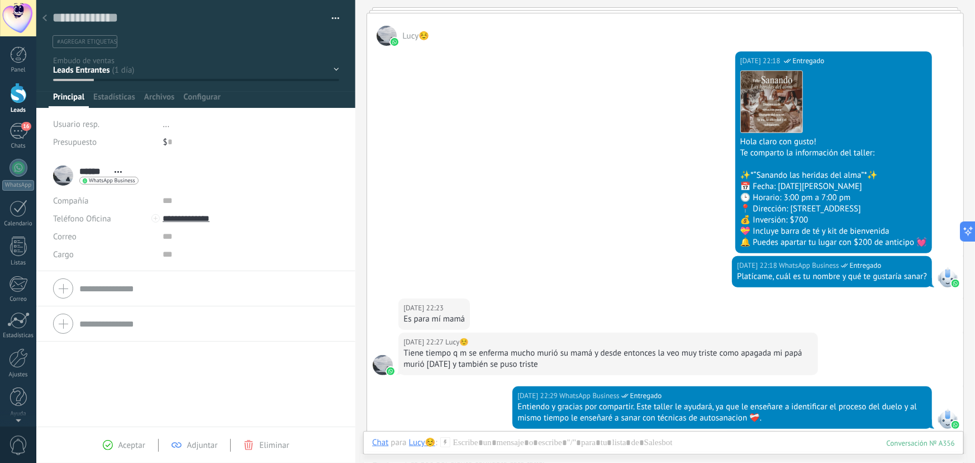
click at [45, 15] on div at bounding box center [45, 19] width 16 height 22
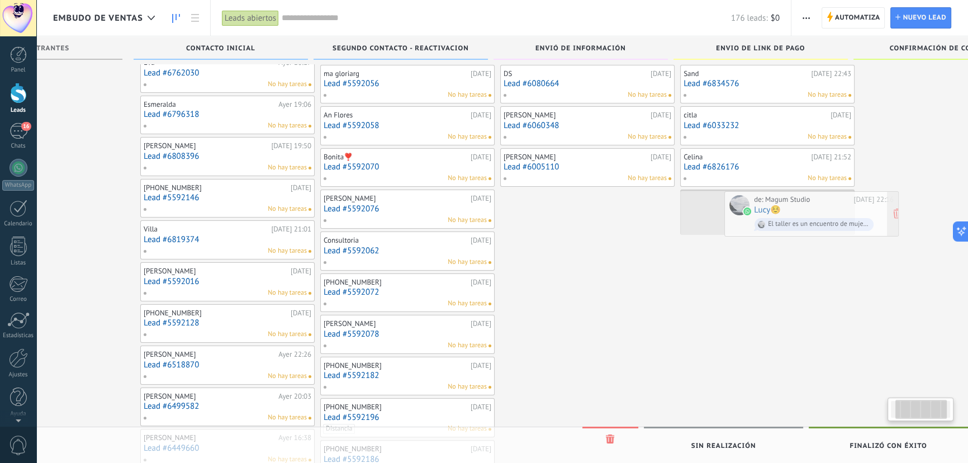
scroll to position [0, 105]
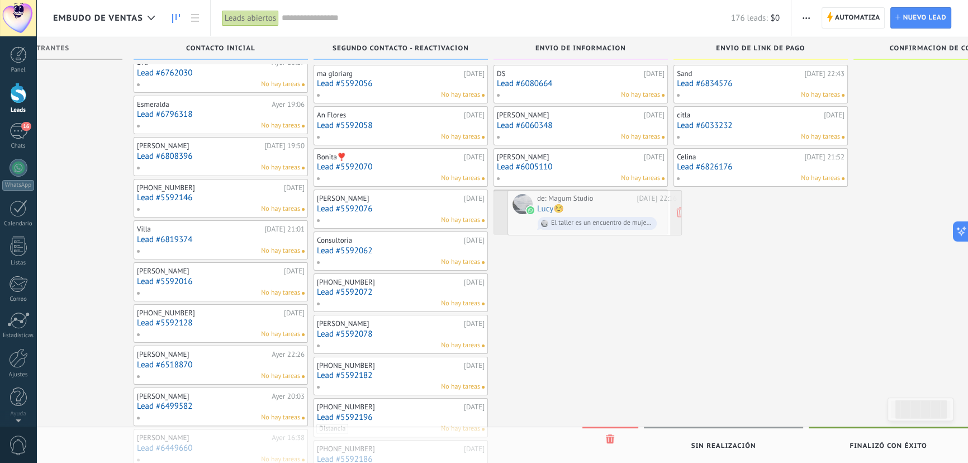
drag, startPoint x: 139, startPoint y: 92, endPoint x: 593, endPoint y: 207, distance: 468.6
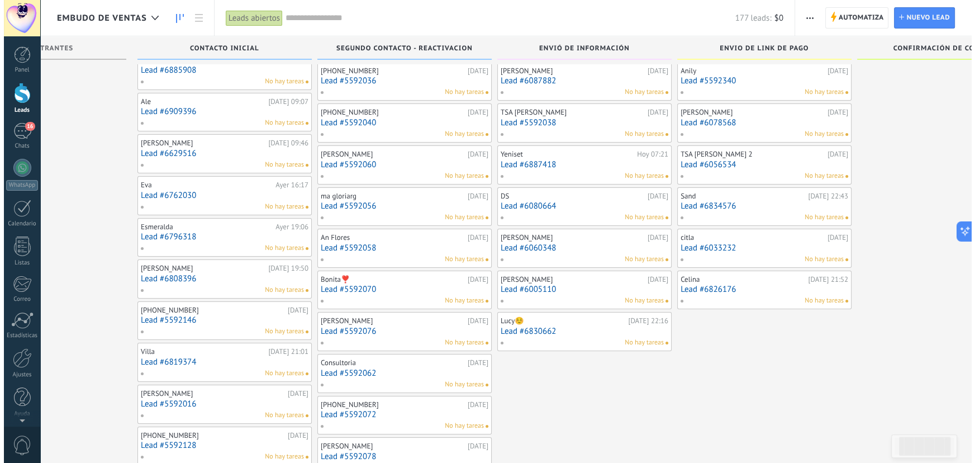
scroll to position [0, 0]
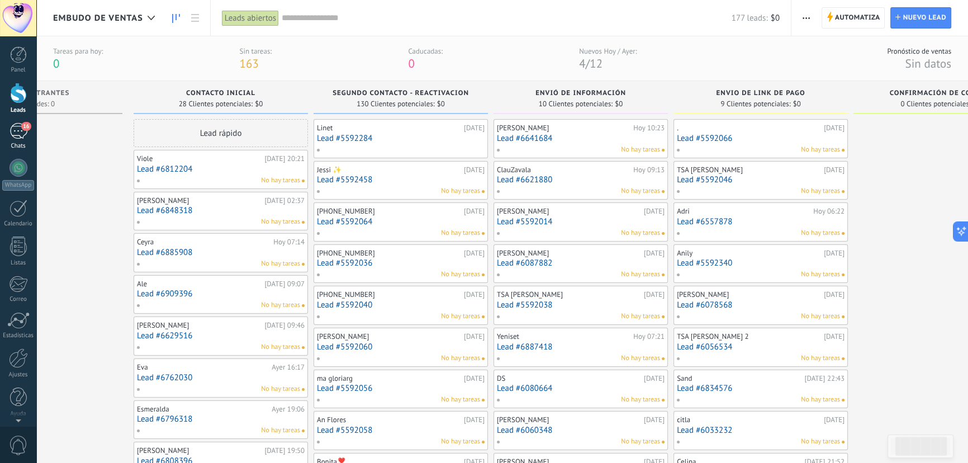
click at [16, 136] on div "16" at bounding box center [18, 131] width 18 height 16
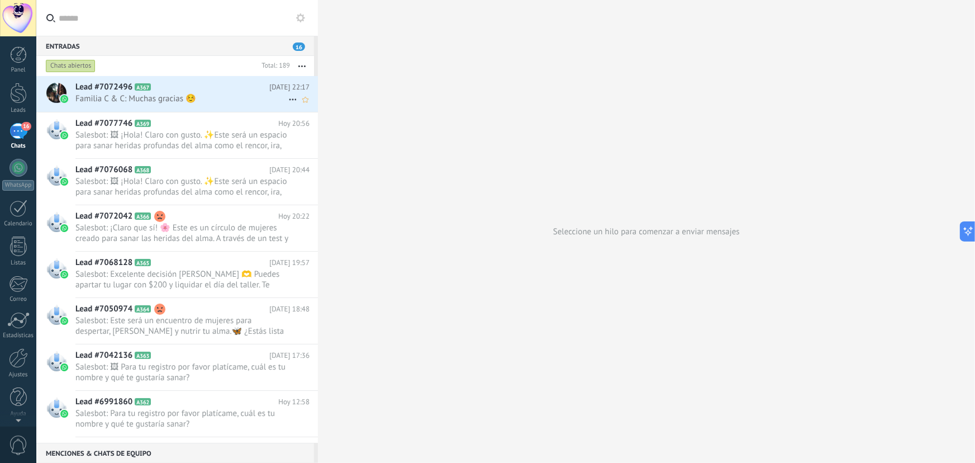
click at [227, 93] on span "Familia C & C: Muchas gracias ☺️" at bounding box center [181, 98] width 213 height 11
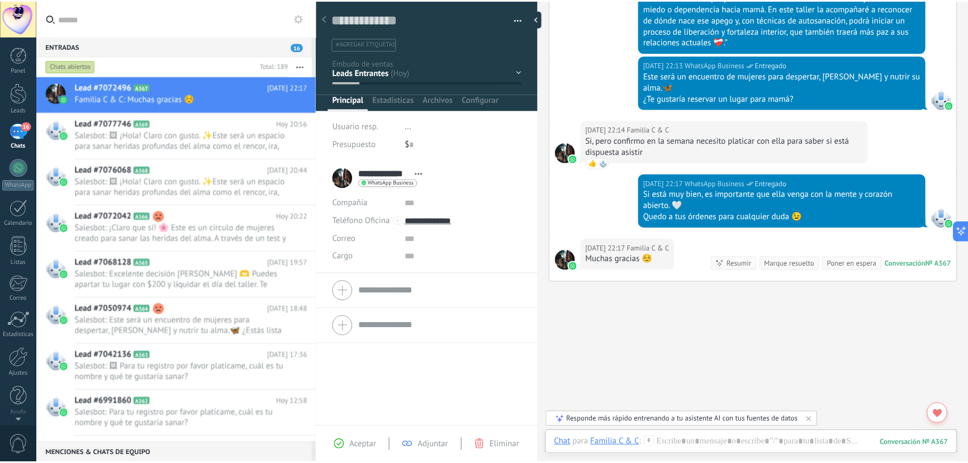
scroll to position [648, 0]
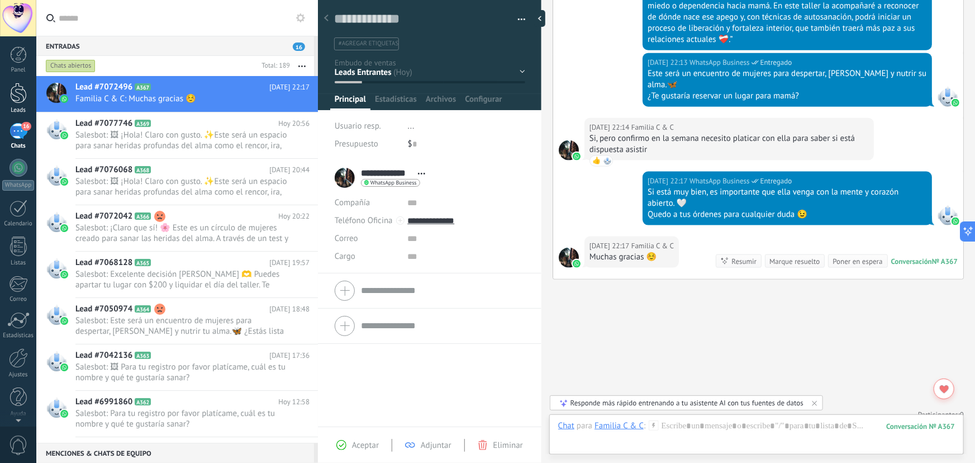
click at [19, 101] on div at bounding box center [18, 93] width 17 height 21
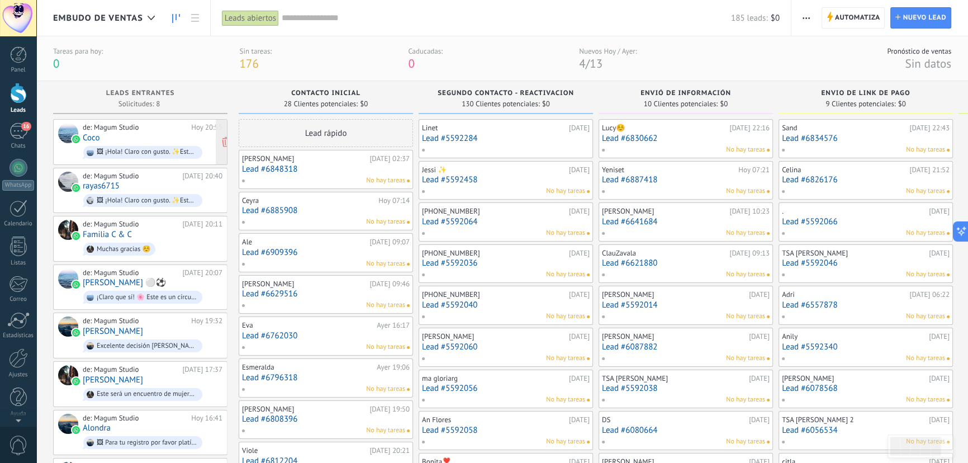
click at [127, 134] on div "de: Magum Studio [DATE] 20:55 Coco 🖼 ¡Hola! Claro con gusto. ✨Este será un espa…" at bounding box center [153, 142] width 140 height 38
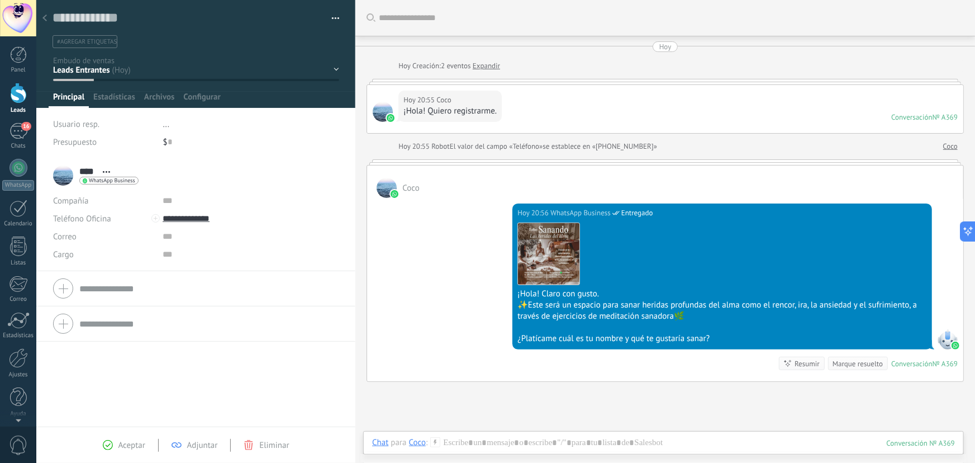
click at [49, 21] on div at bounding box center [45, 19] width 16 height 22
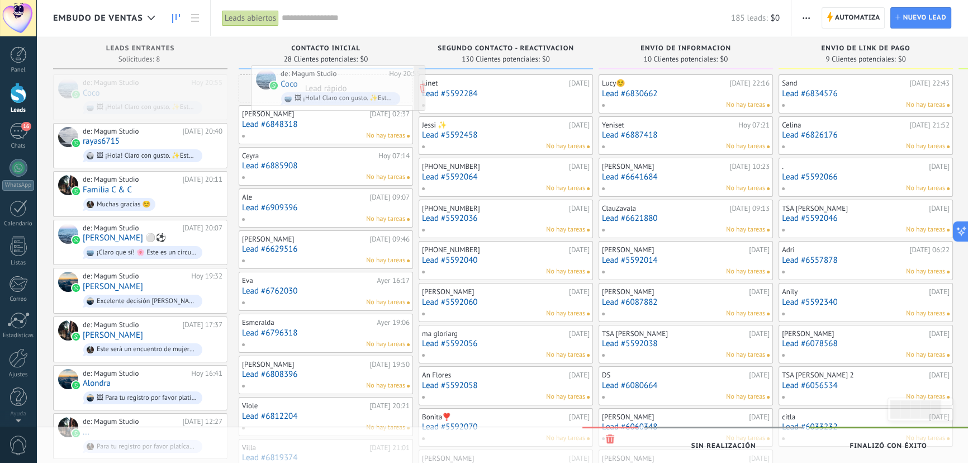
drag, startPoint x: 99, startPoint y: 100, endPoint x: 291, endPoint y: 92, distance: 191.8
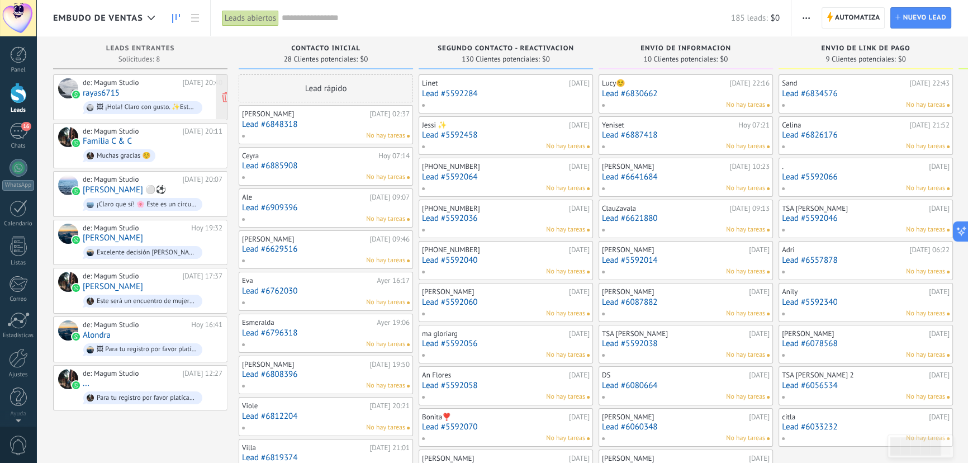
click at [160, 92] on div "de: Magum Studio [DATE] 20:40 rayas6715 🖼 ¡Hola! Claro con gusto. ✨Este será un…" at bounding box center [153, 97] width 140 height 38
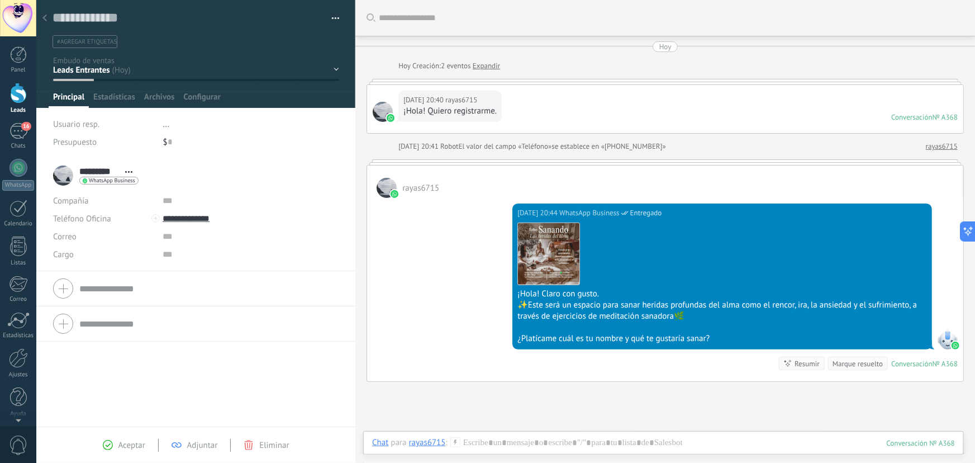
click at [49, 15] on div at bounding box center [45, 19] width 16 height 22
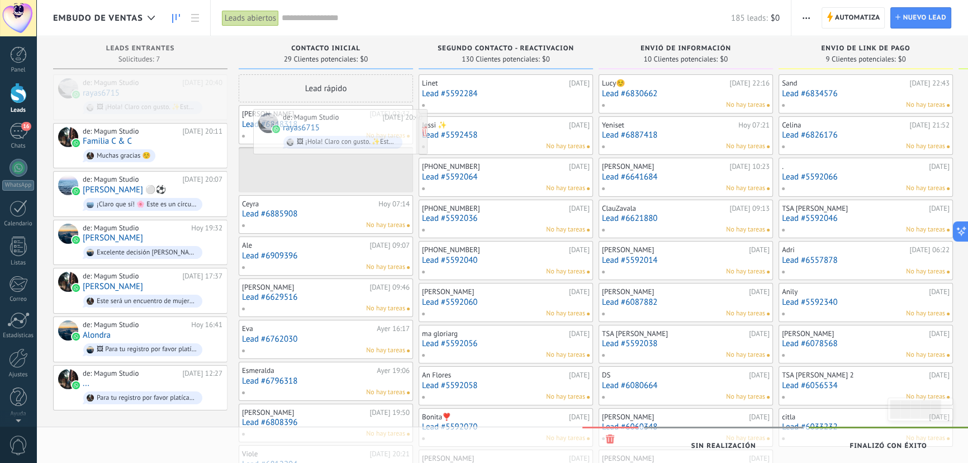
drag, startPoint x: 93, startPoint y: 96, endPoint x: 292, endPoint y: 131, distance: 202.7
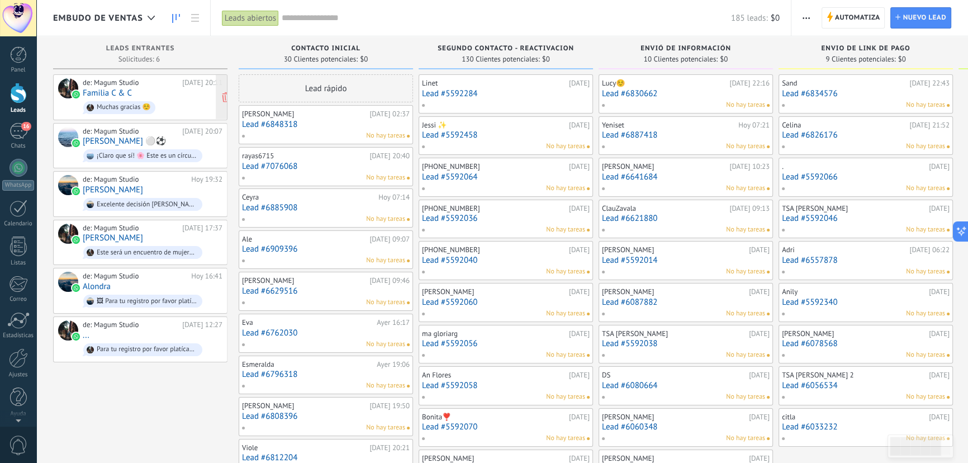
click at [158, 101] on span "Muchas gracias ☺️" at bounding box center [153, 107] width 140 height 17
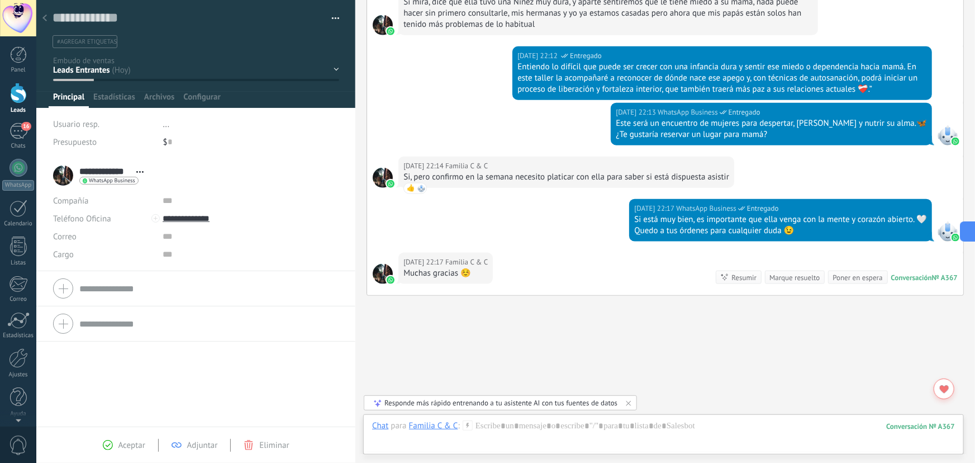
scroll to position [592, 0]
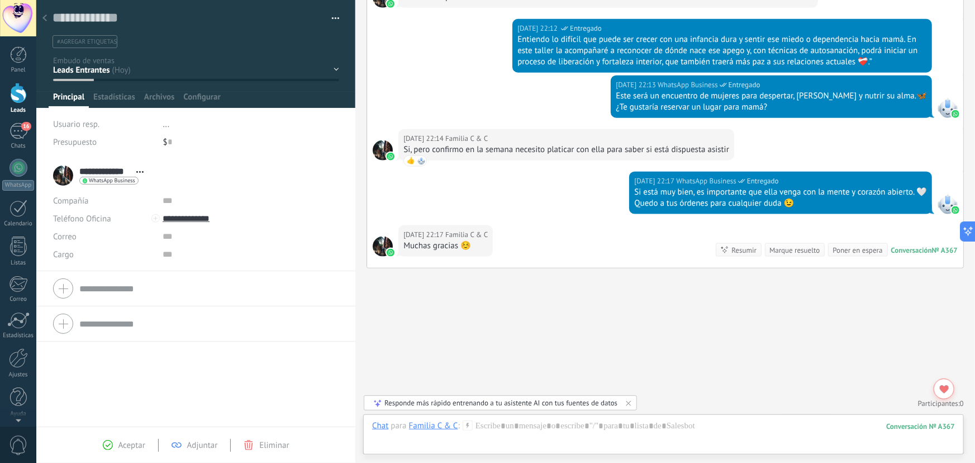
click at [0, 0] on div "Contacto inicial Segundo contacto - Reactivacion Envió de información Envio de …" at bounding box center [0, 0] width 0 height 0
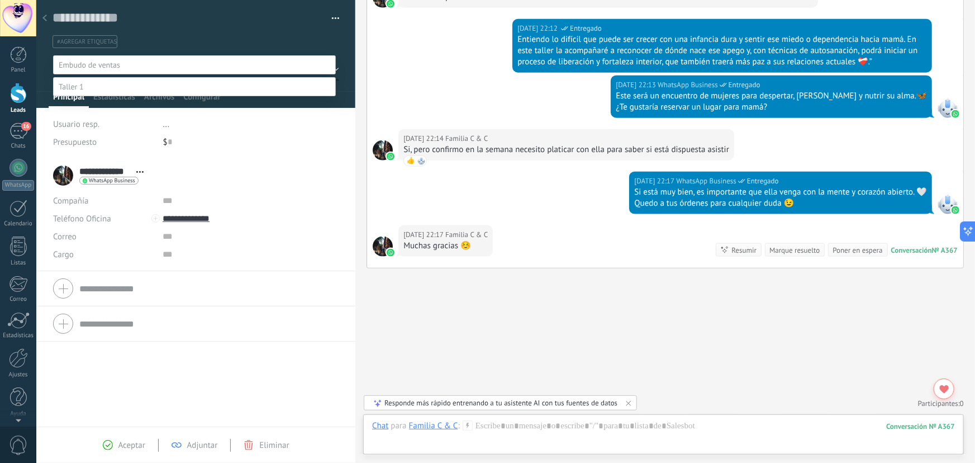
click at [0, 0] on label "Envió de información" at bounding box center [0, 0] width 0 height 0
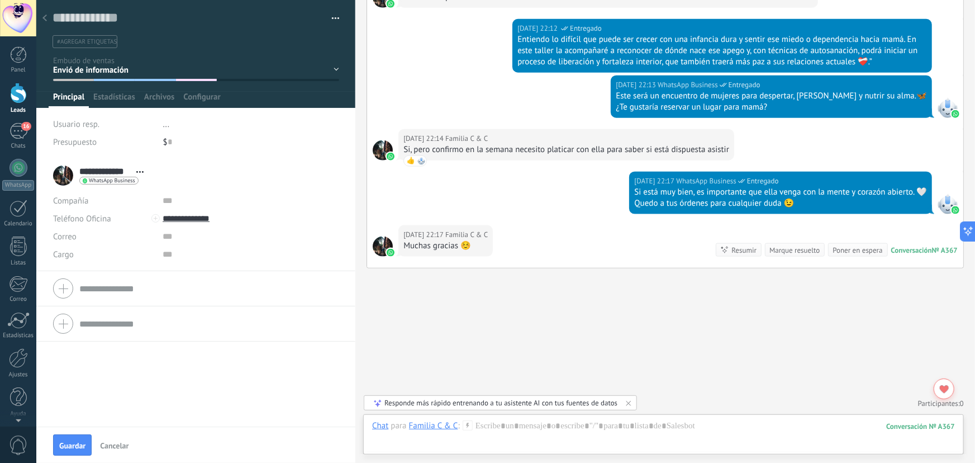
scroll to position [0, 0]
click at [49, 17] on div at bounding box center [45, 19] width 16 height 22
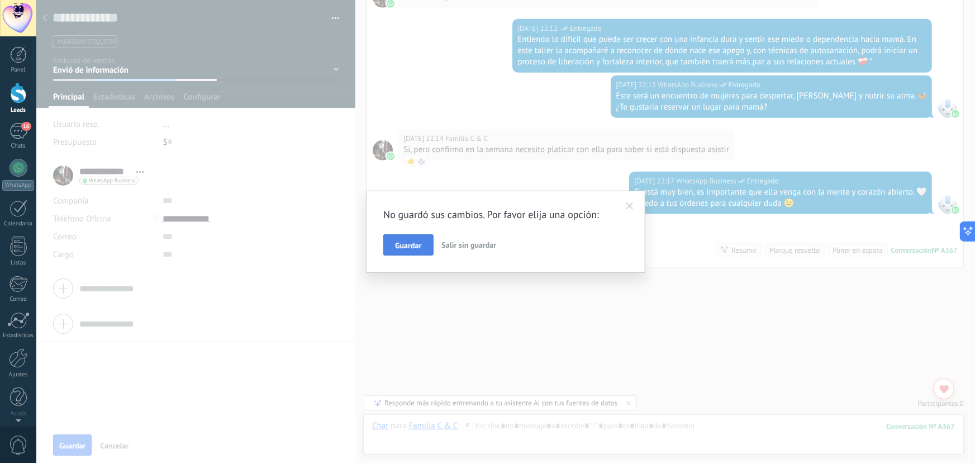
click at [397, 241] on span "Guardar" at bounding box center [408, 245] width 26 height 8
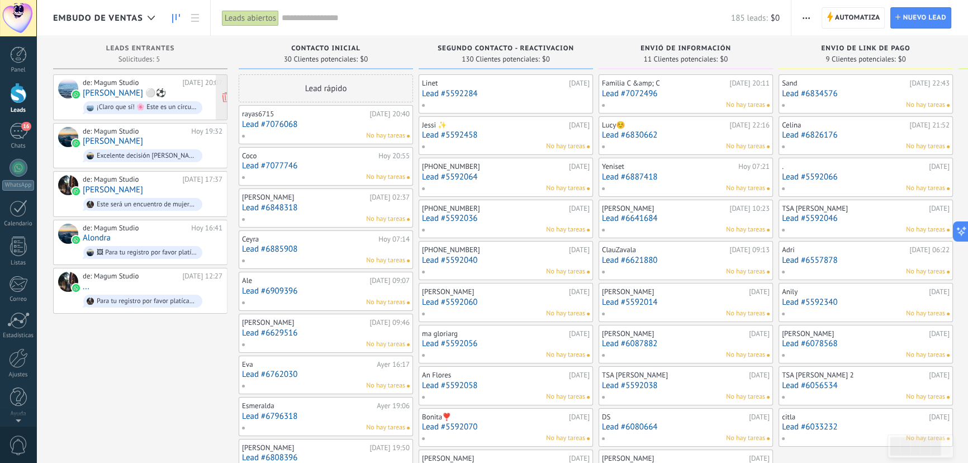
click at [160, 96] on div "de: Magum Studio [DATE] 20:07 [PERSON_NAME] ⚪⚽ ¡Claro que sí! 🌸 Este es un círc…" at bounding box center [153, 97] width 140 height 38
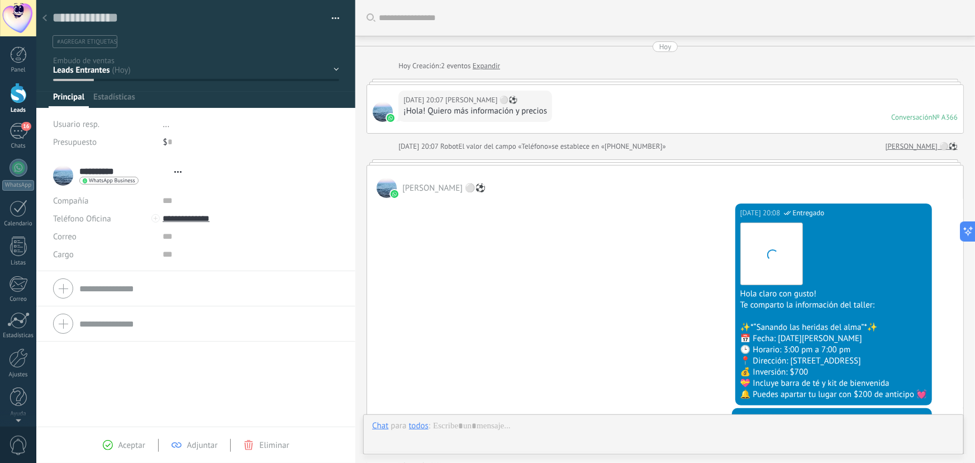
type textarea "**********"
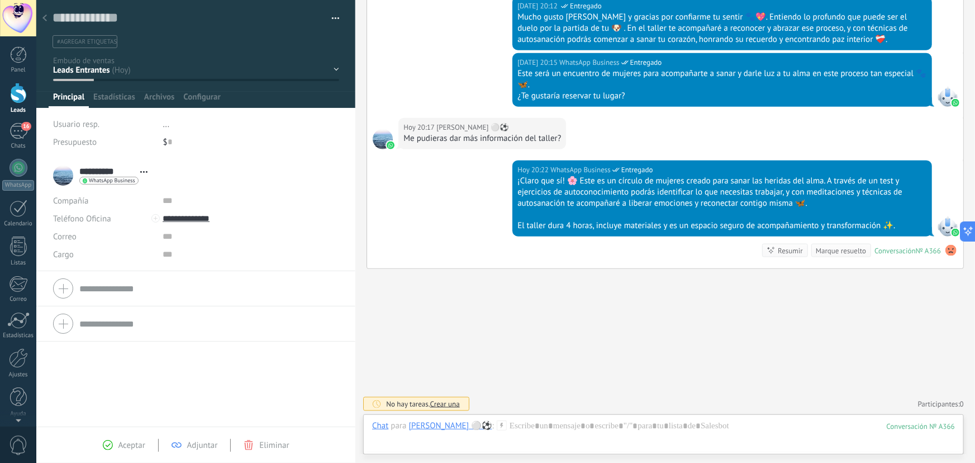
scroll to position [564, 0]
click at [0, 0] on div "Contacto inicial Segundo contacto - Reactivacion Envió de información Envio de …" at bounding box center [0, 0] width 0 height 0
type input "*******"
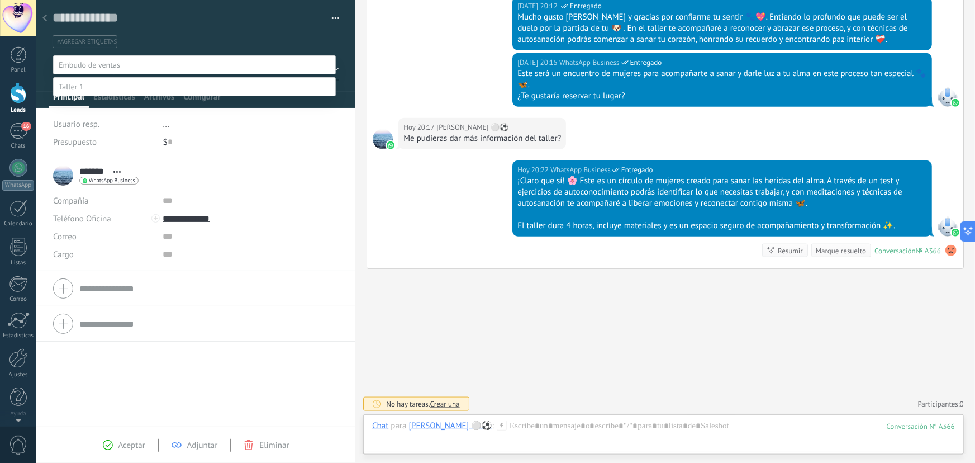
click at [0, 0] on label "Envió de información" at bounding box center [0, 0] width 0 height 0
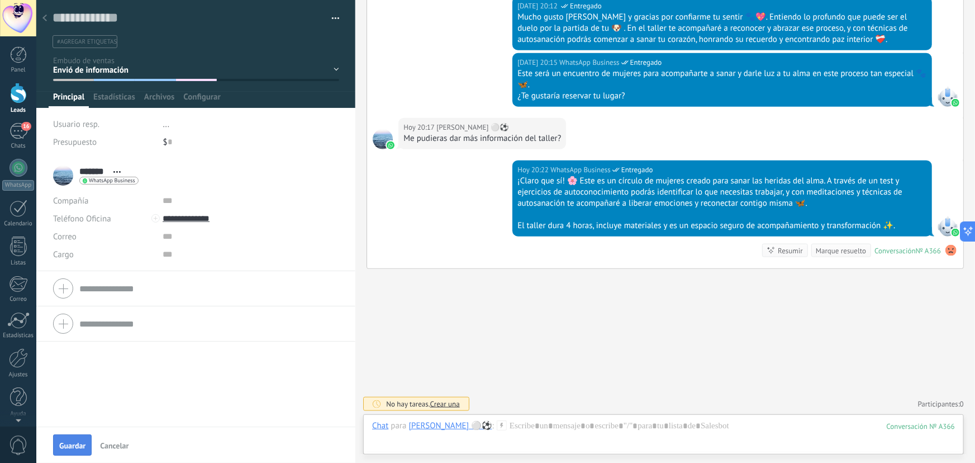
click at [79, 444] on span "Guardar" at bounding box center [72, 445] width 26 height 8
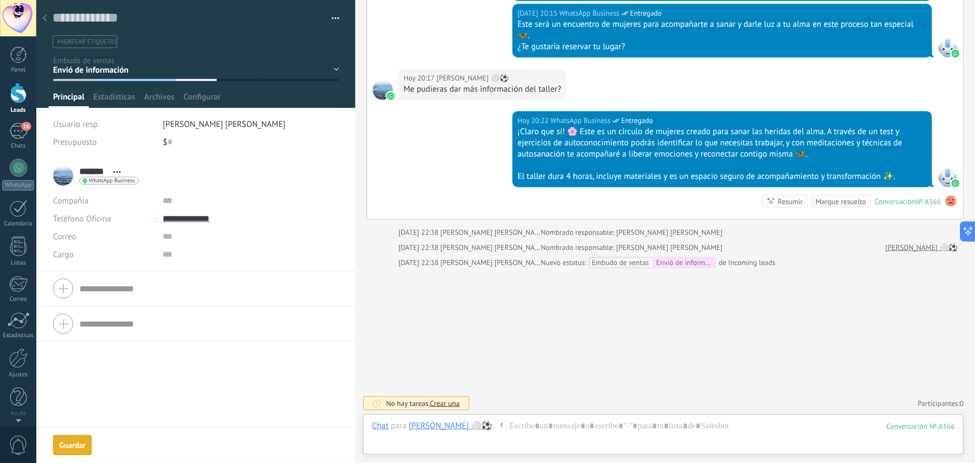
click at [46, 19] on icon at bounding box center [44, 18] width 4 height 7
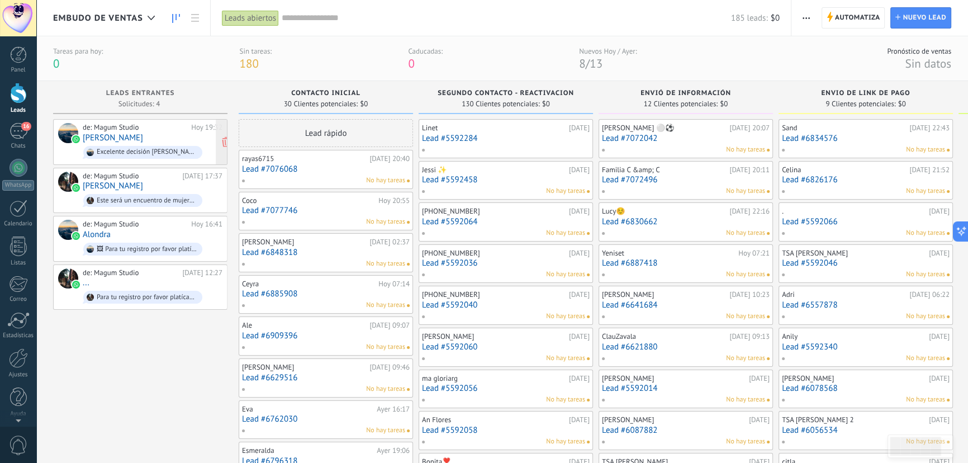
click at [150, 138] on div "de: Magum Studio [DATE] 19:32 [PERSON_NAME] Excelente decisión [PERSON_NAME] 🫶 …" at bounding box center [153, 142] width 140 height 38
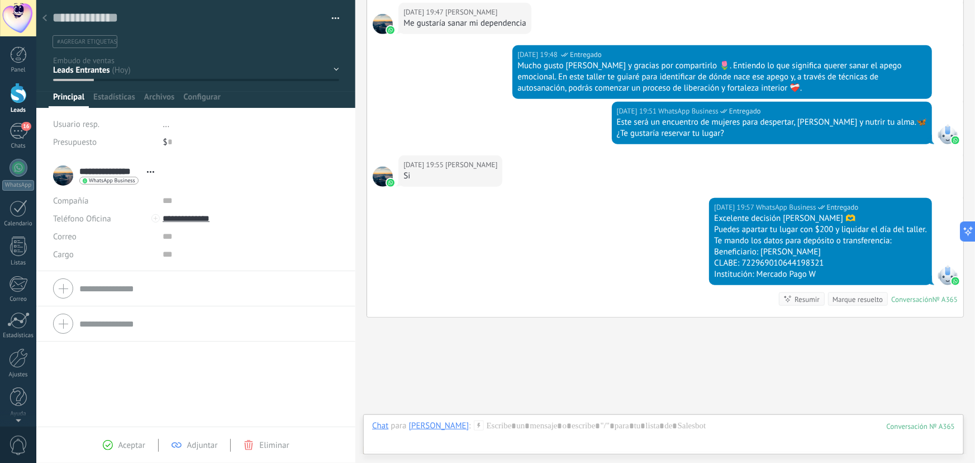
scroll to position [531, 0]
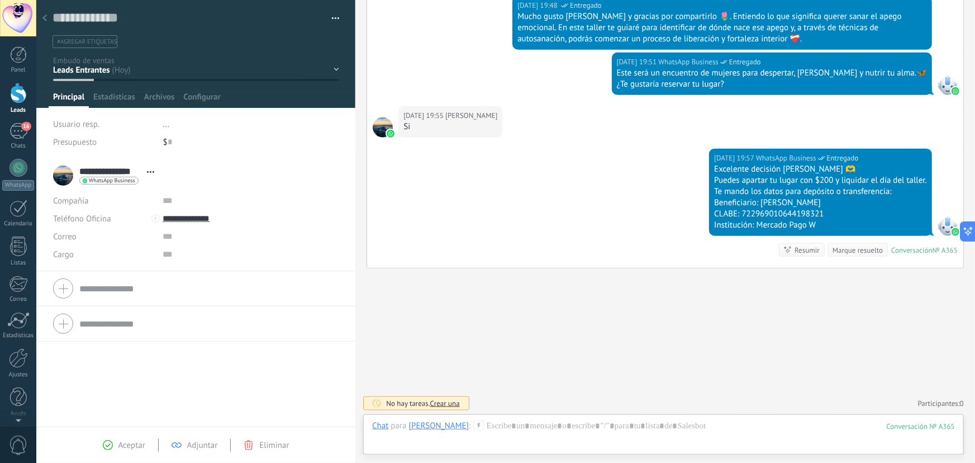
click at [0, 0] on div "Contacto inicial Segundo contacto - Reactivacion Envió de información Envio de …" at bounding box center [0, 0] width 0 height 0
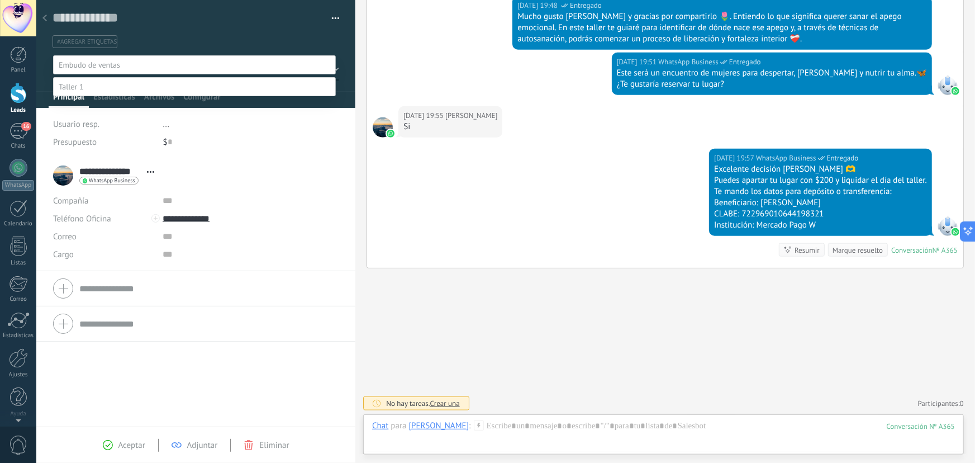
click at [0, 0] on label "Envio de link de pago" at bounding box center [0, 0] width 0 height 0
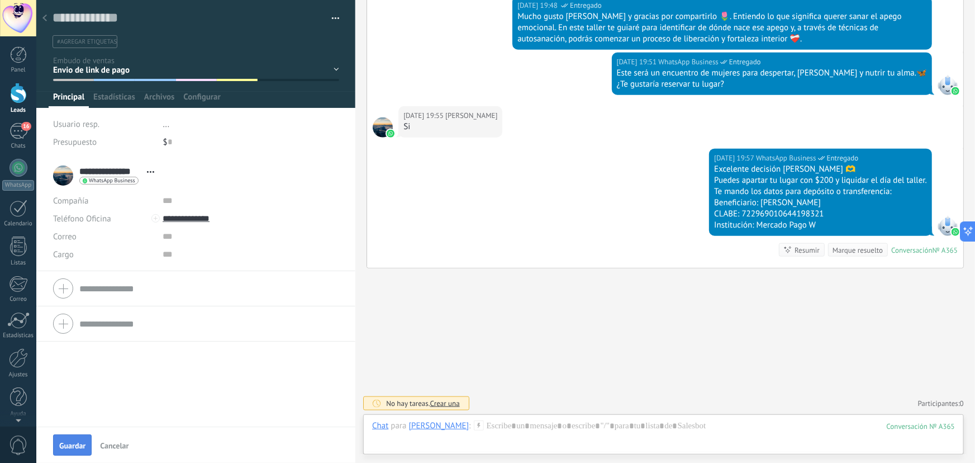
click at [75, 446] on span "Guardar" at bounding box center [72, 445] width 26 height 8
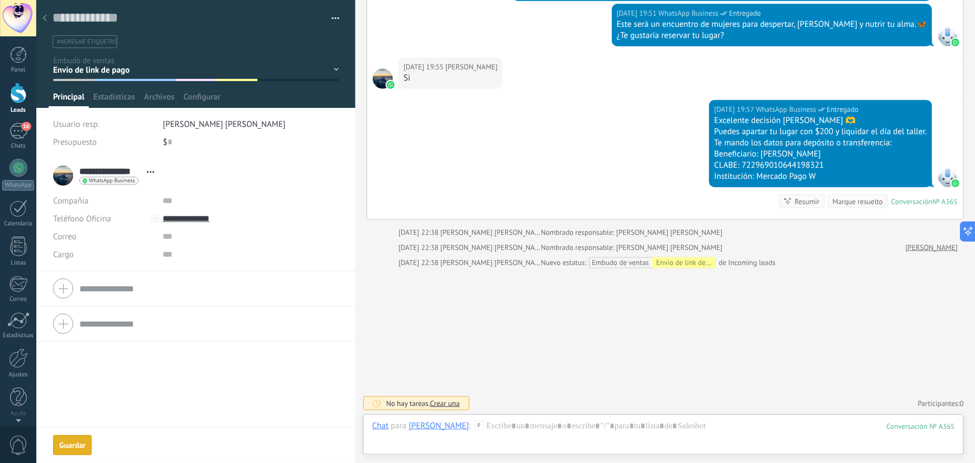
click at [45, 20] on use at bounding box center [44, 18] width 4 height 7
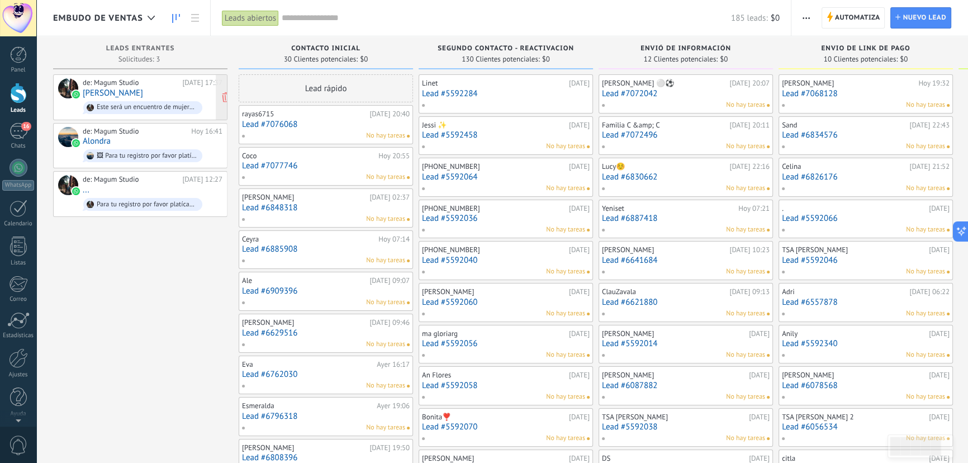
click at [148, 97] on div "de: Magum Studio [DATE] 17:37 [PERSON_NAME] será un encuentro de mujeres para d…" at bounding box center [153, 97] width 140 height 38
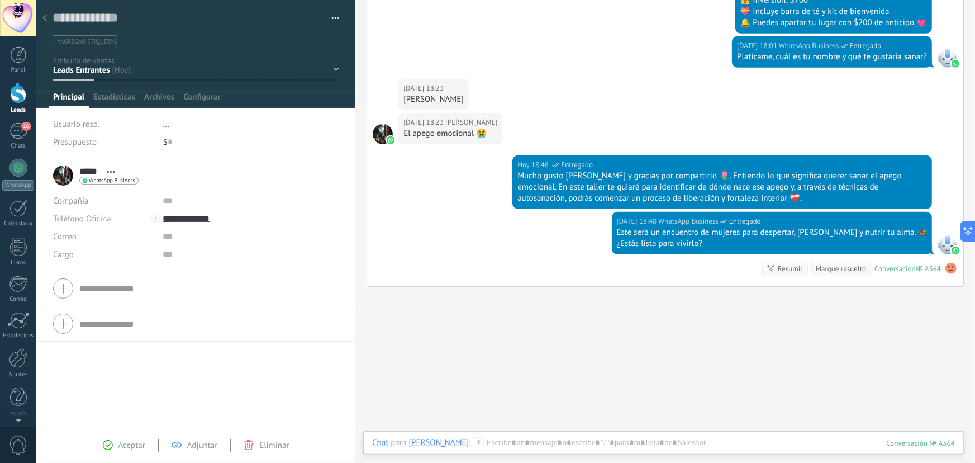
scroll to position [390, 0]
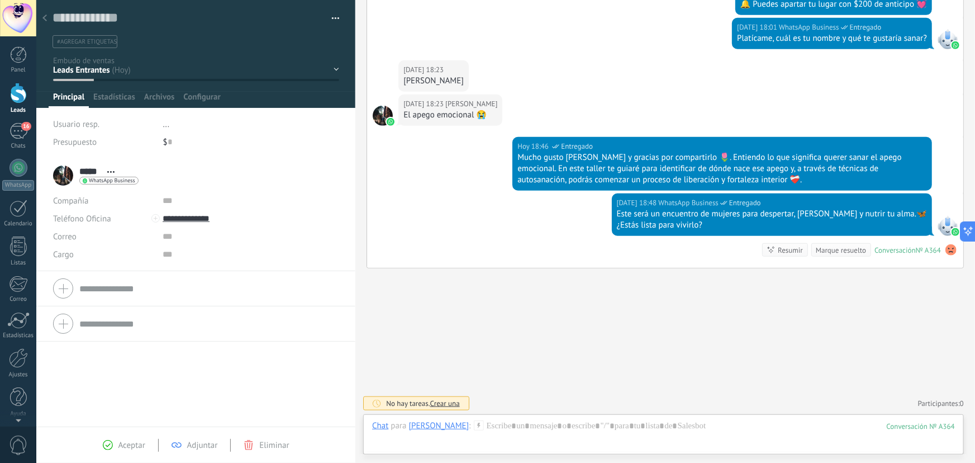
click at [0, 0] on div "Contacto inicial Segundo contacto - Reactivacion Envió de información Envio de …" at bounding box center [0, 0] width 0 height 0
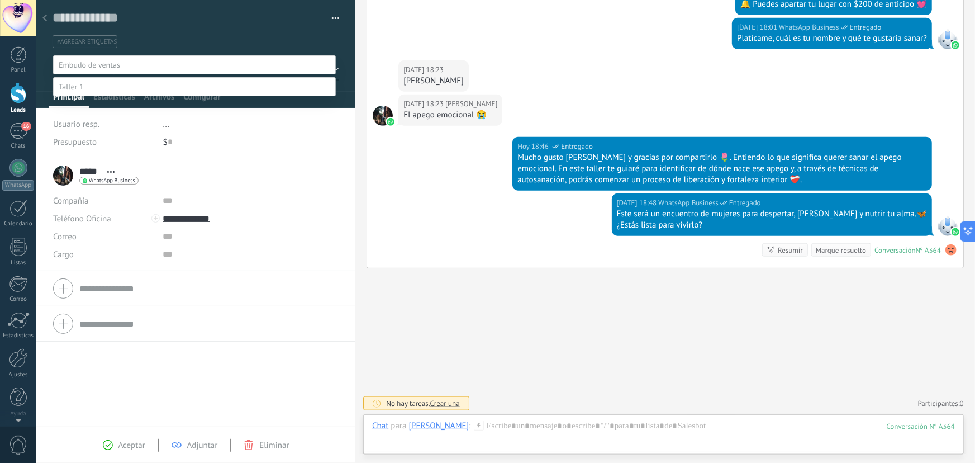
click at [0, 0] on label "Envió de información" at bounding box center [0, 0] width 0 height 0
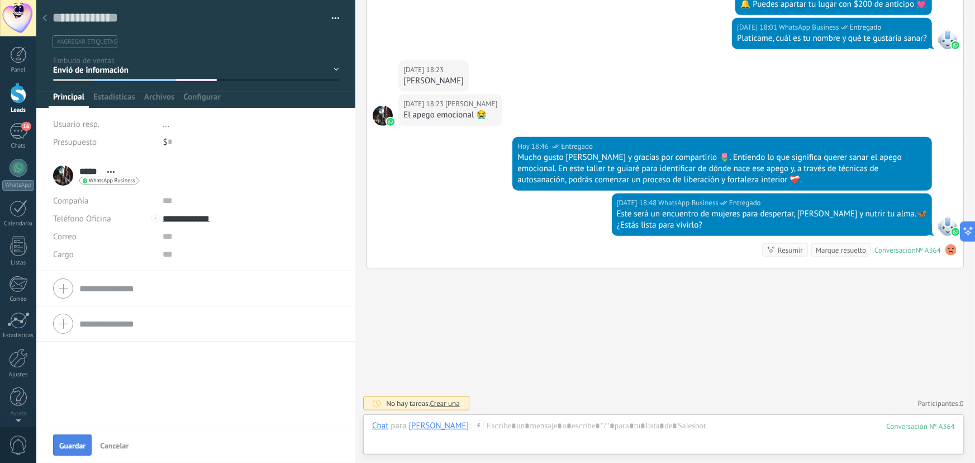
click at [65, 447] on span "Guardar" at bounding box center [72, 445] width 26 height 8
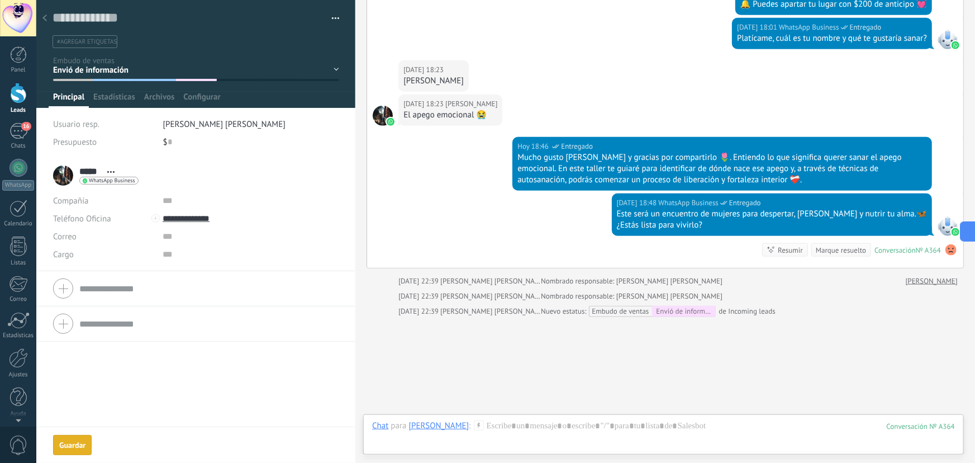
scroll to position [439, 0]
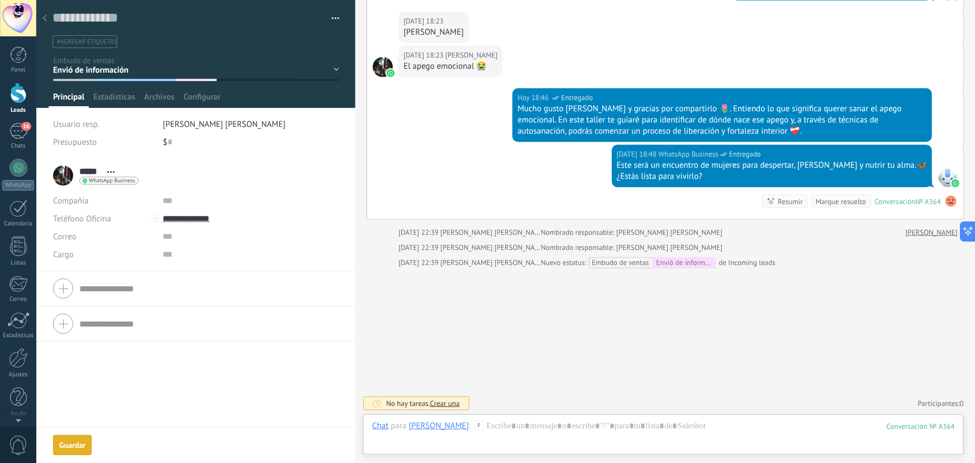
click at [47, 21] on div at bounding box center [45, 19] width 16 height 22
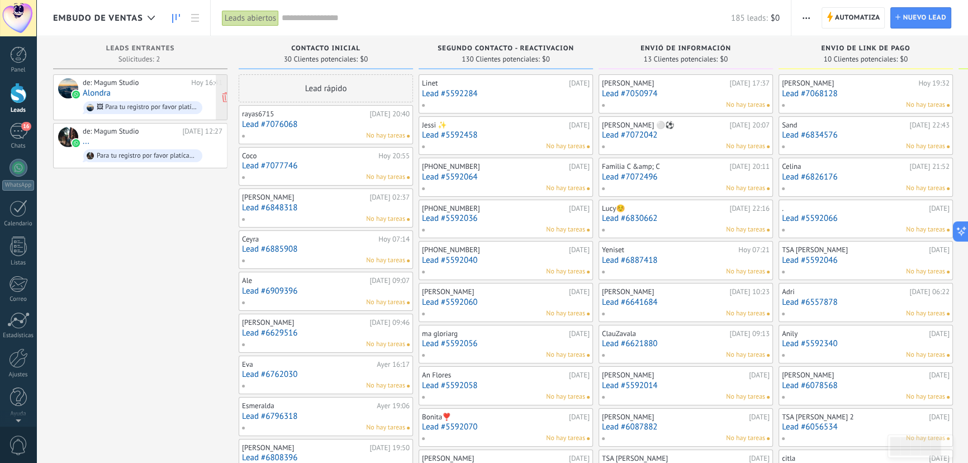
click at [152, 97] on div "de: Magum Studio [DATE] 16:41 Alondra 🖼 Para tu registro por favor platícame, c…" at bounding box center [153, 97] width 140 height 38
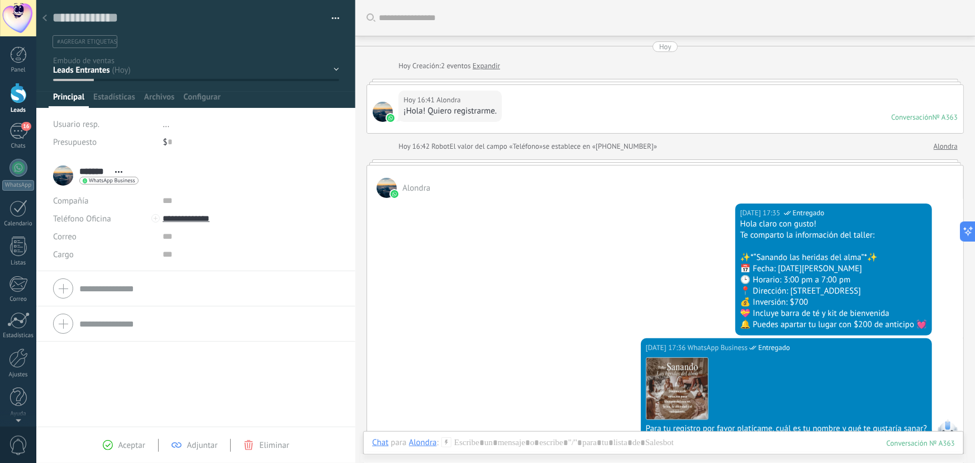
click at [49, 18] on div at bounding box center [45, 19] width 16 height 22
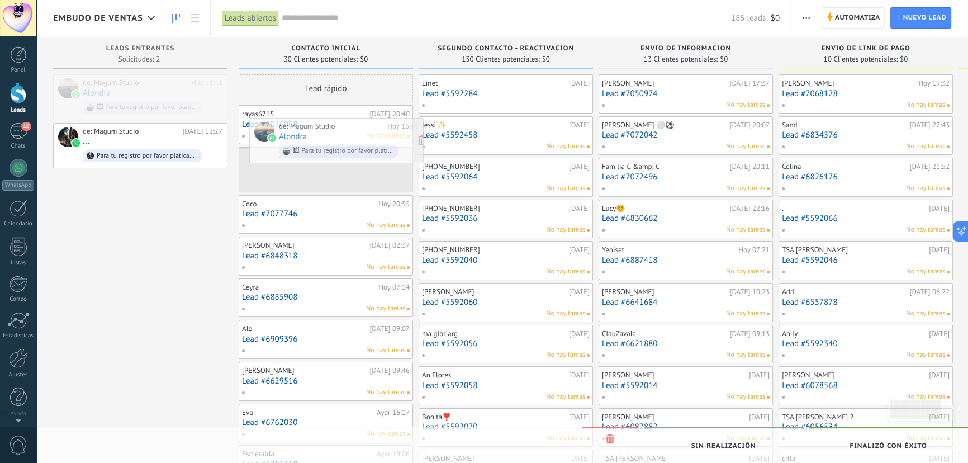
drag, startPoint x: 112, startPoint y: 97, endPoint x: 308, endPoint y: 141, distance: 200.9
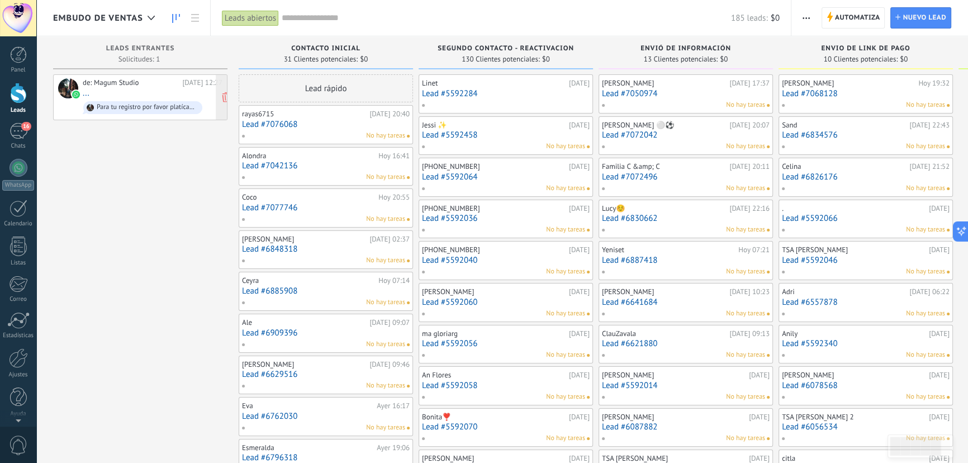
click at [134, 96] on div "de: Magum Studio [DATE] 12:27 ... Para tu registro por favor platícame, cuál es…" at bounding box center [153, 97] width 140 height 38
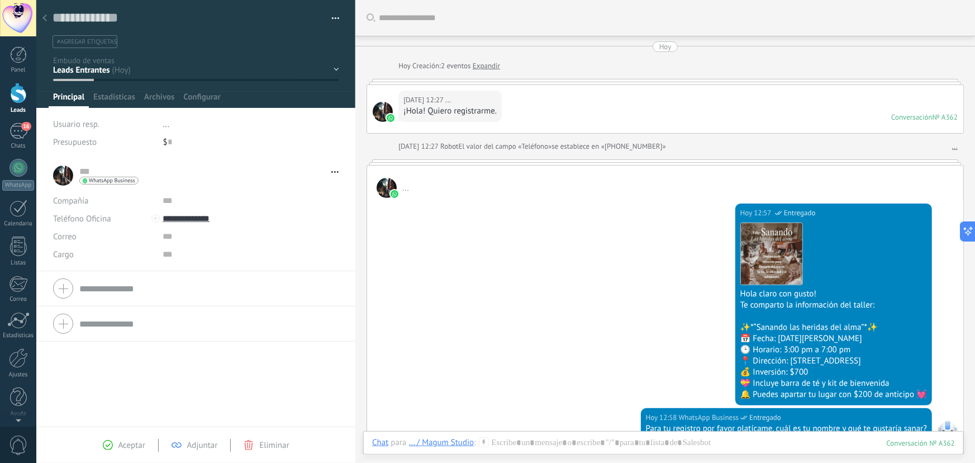
click at [41, 17] on div at bounding box center [45, 19] width 16 height 22
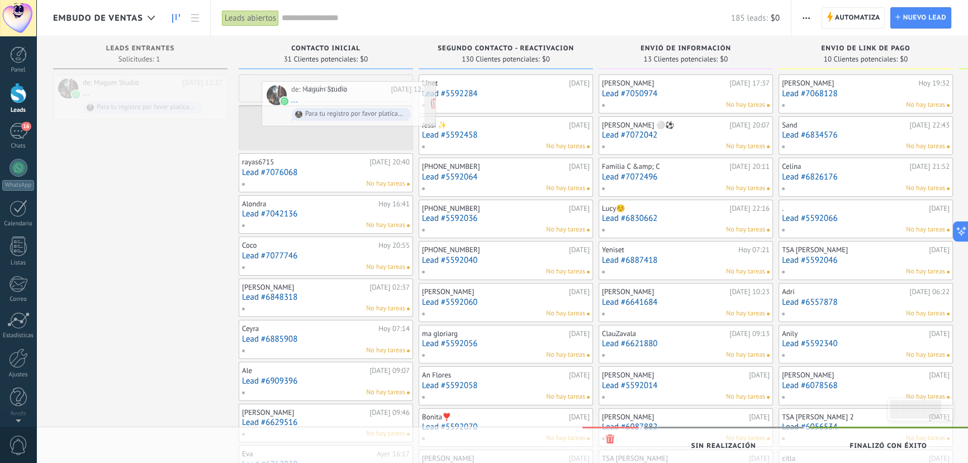
drag, startPoint x: 88, startPoint y: 87, endPoint x: 296, endPoint y: 93, distance: 208.5
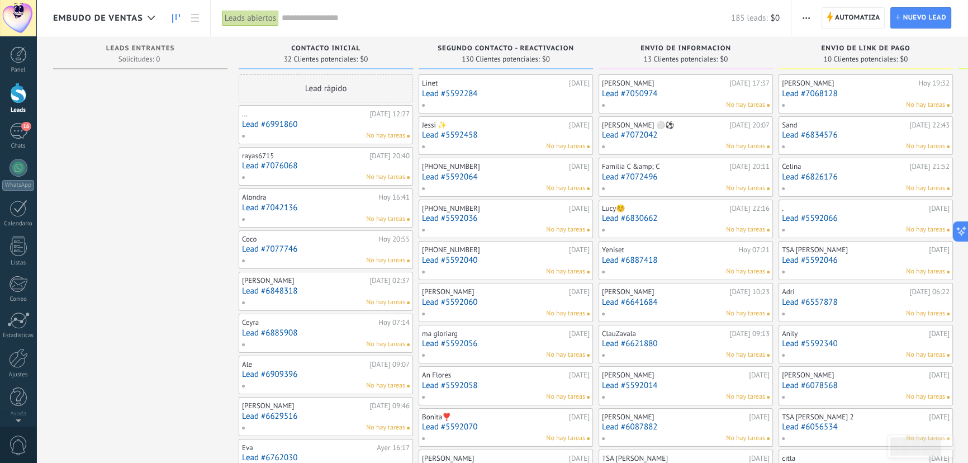
click at [22, 129] on span "16" at bounding box center [25, 126] width 9 height 9
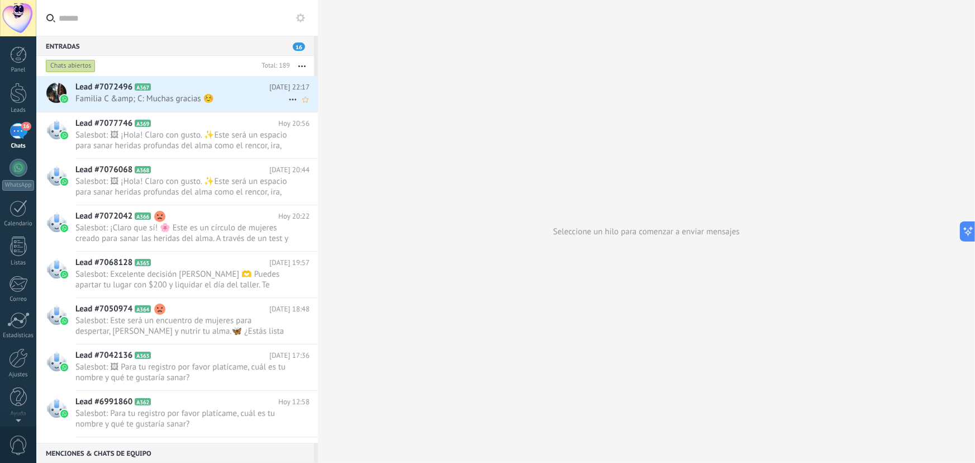
click at [190, 94] on span "Familia C &amp; C: Muchas gracias ☺️" at bounding box center [181, 98] width 213 height 11
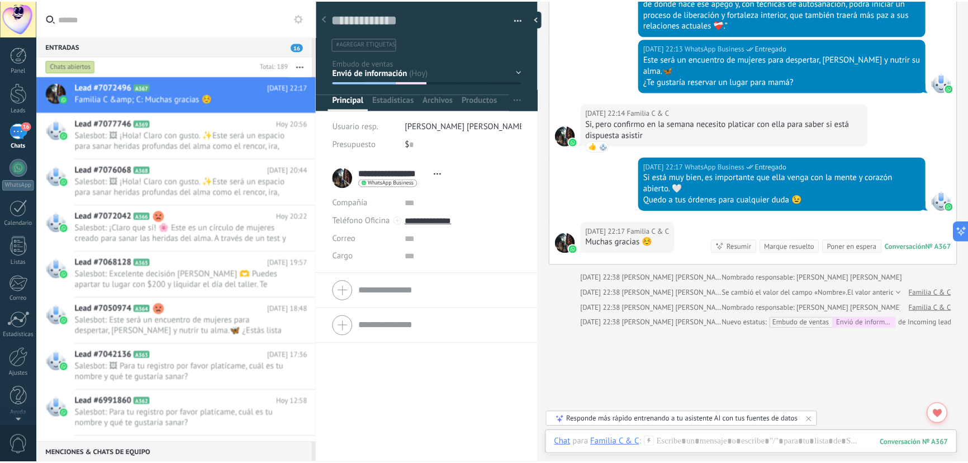
scroll to position [711, 0]
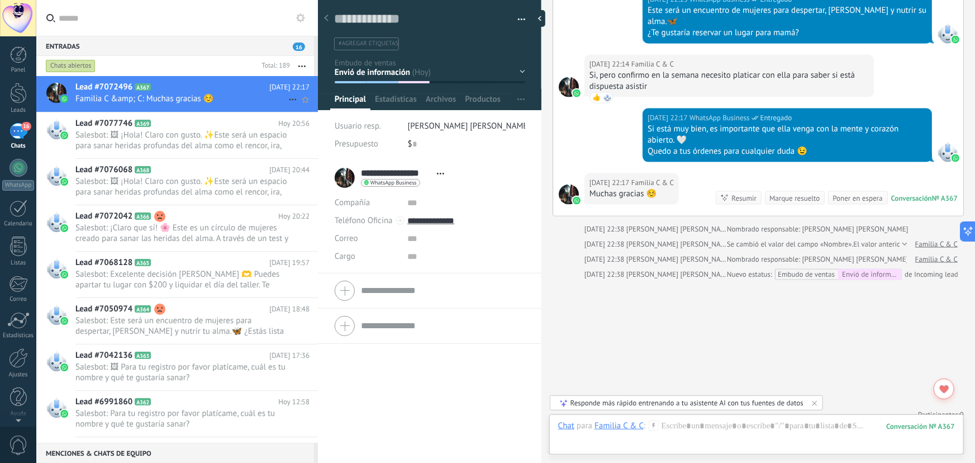
click at [188, 95] on span "Familia C &amp; C: Muchas gracias ☺️" at bounding box center [181, 98] width 213 height 11
click at [21, 93] on div at bounding box center [18, 93] width 17 height 21
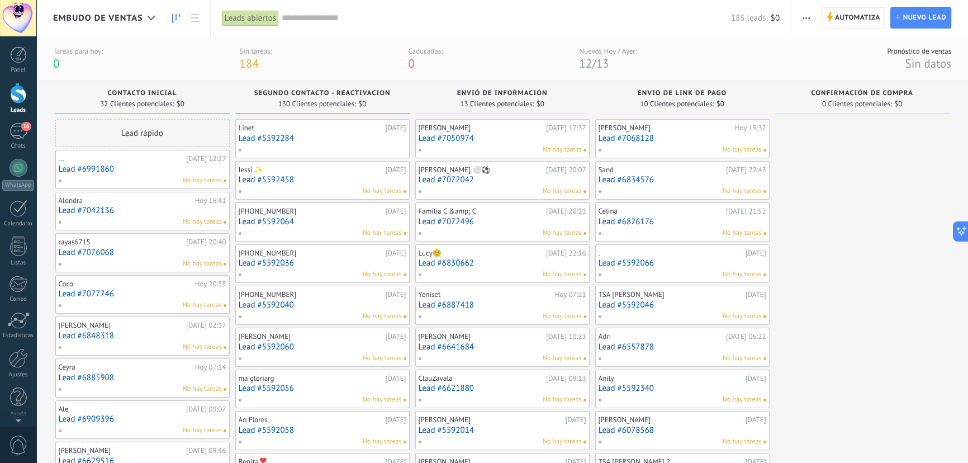
click at [302, 139] on link "Lead #5592284" at bounding box center [323, 138] width 168 height 9
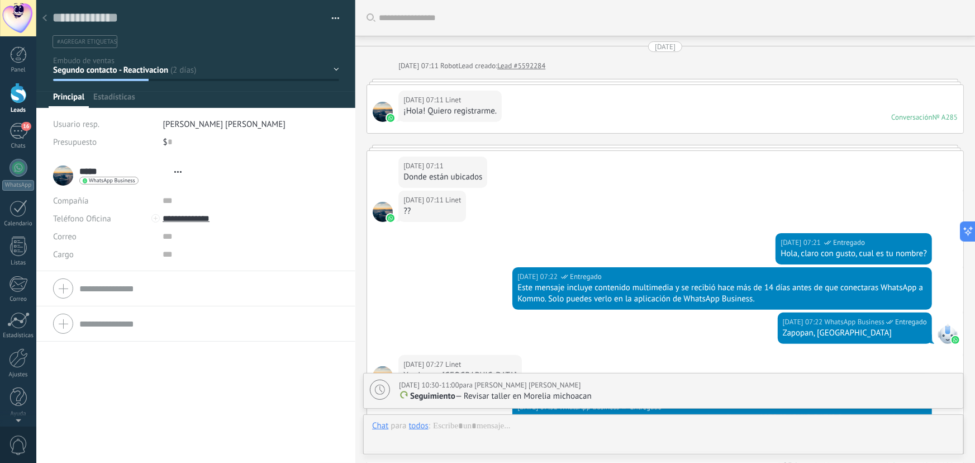
type textarea "**********"
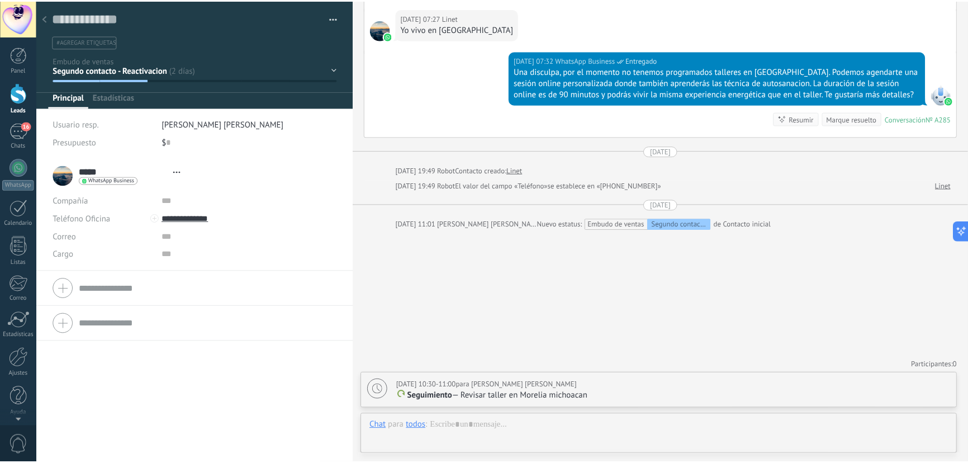
scroll to position [17, 0]
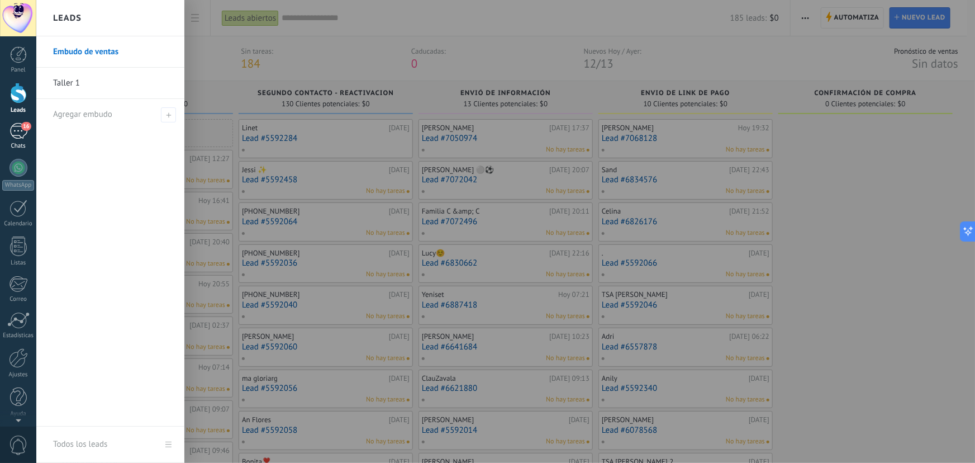
click at [11, 130] on div "16" at bounding box center [18, 131] width 18 height 16
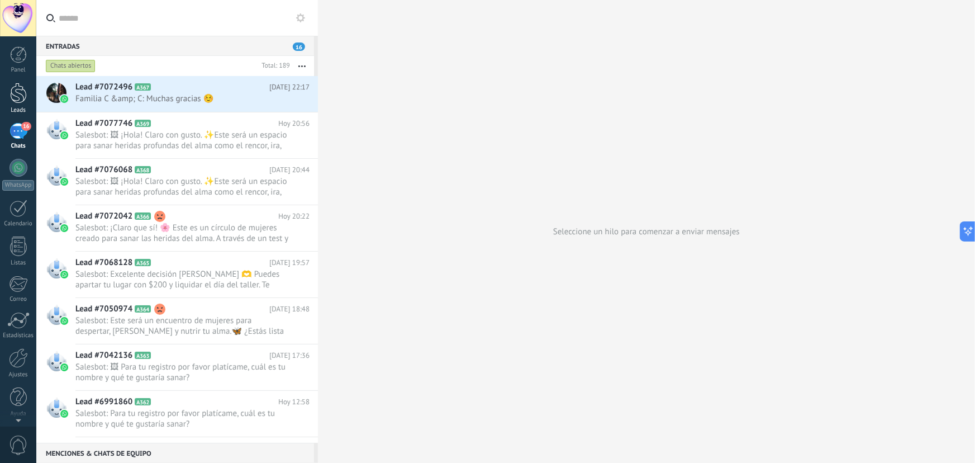
click at [23, 95] on div at bounding box center [18, 93] width 17 height 21
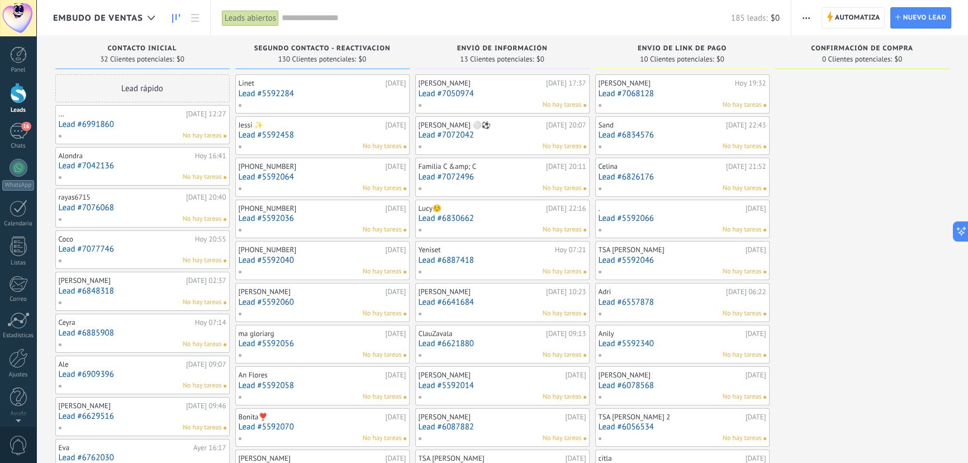
click at [373, 56] on div "130 Clientes potenciales: $0" at bounding box center [322, 58] width 163 height 9
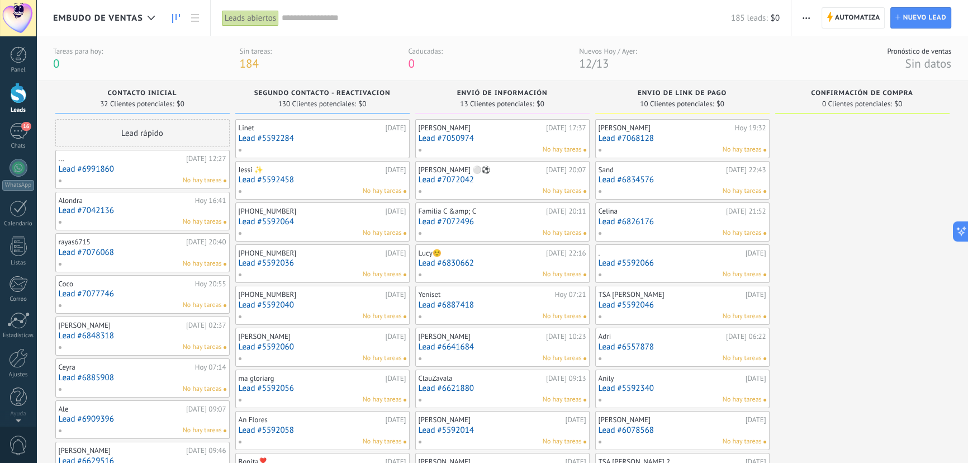
drag, startPoint x: 888, startPoint y: 158, endPoint x: 878, endPoint y: 159, distance: 10.7
click at [788, 87] on div "confirmación de compra 0 Clientes potenciales: $0" at bounding box center [862, 97] width 174 height 33
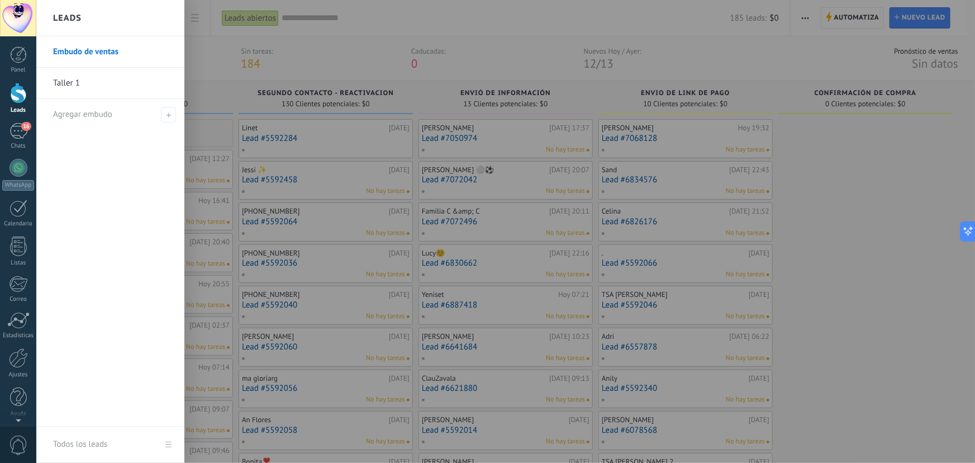
click at [25, 107] on div "Leads" at bounding box center [18, 110] width 32 height 7
